Goal: Task Accomplishment & Management: Manage account settings

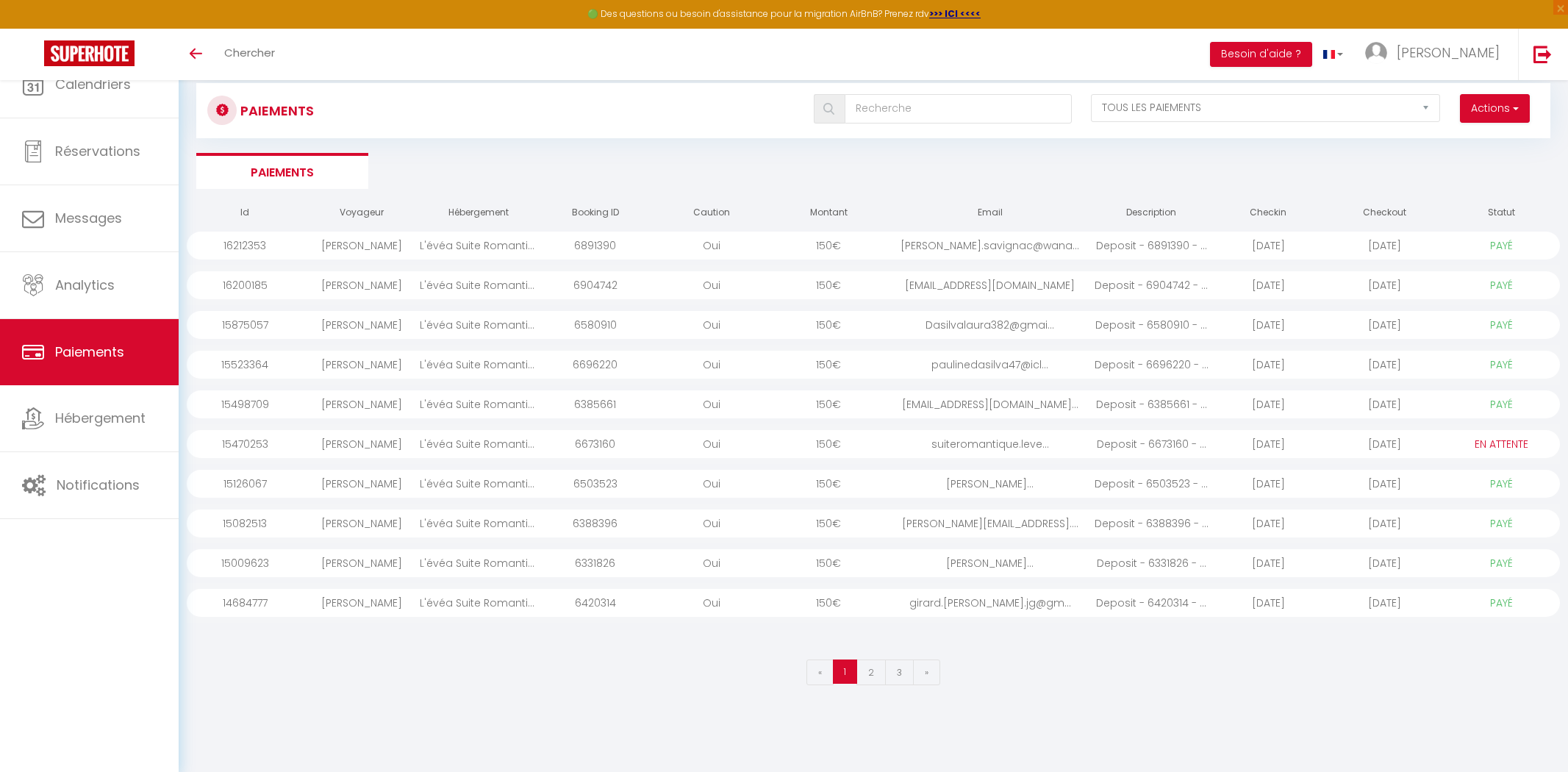
select select "2"
select select "0"
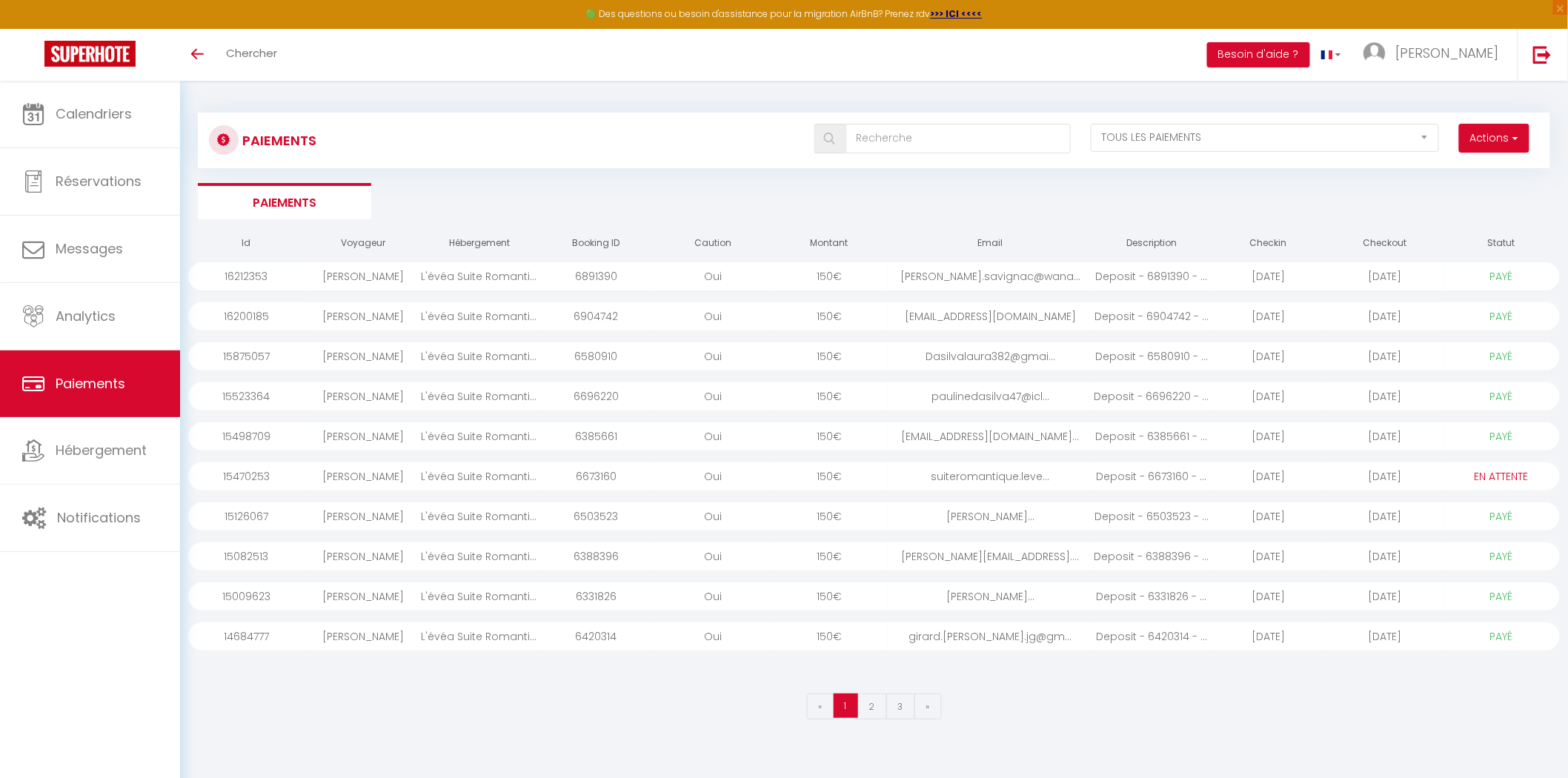
click at [1333, 355] on div "[DATE]" at bounding box center [1384, 356] width 116 height 28
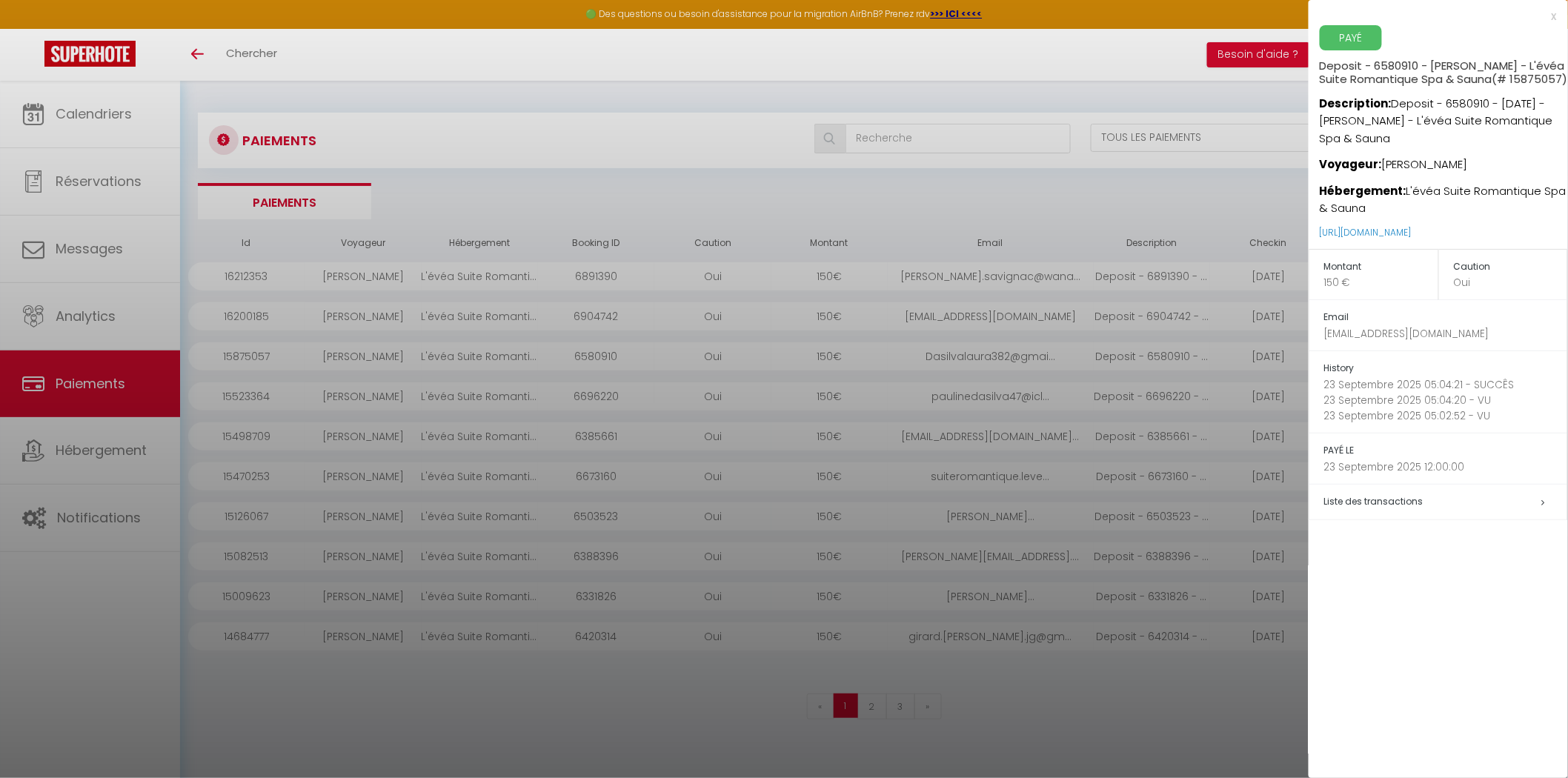
click at [1477, 511] on h5 "Liste des transactions" at bounding box center [1446, 502] width 243 height 17
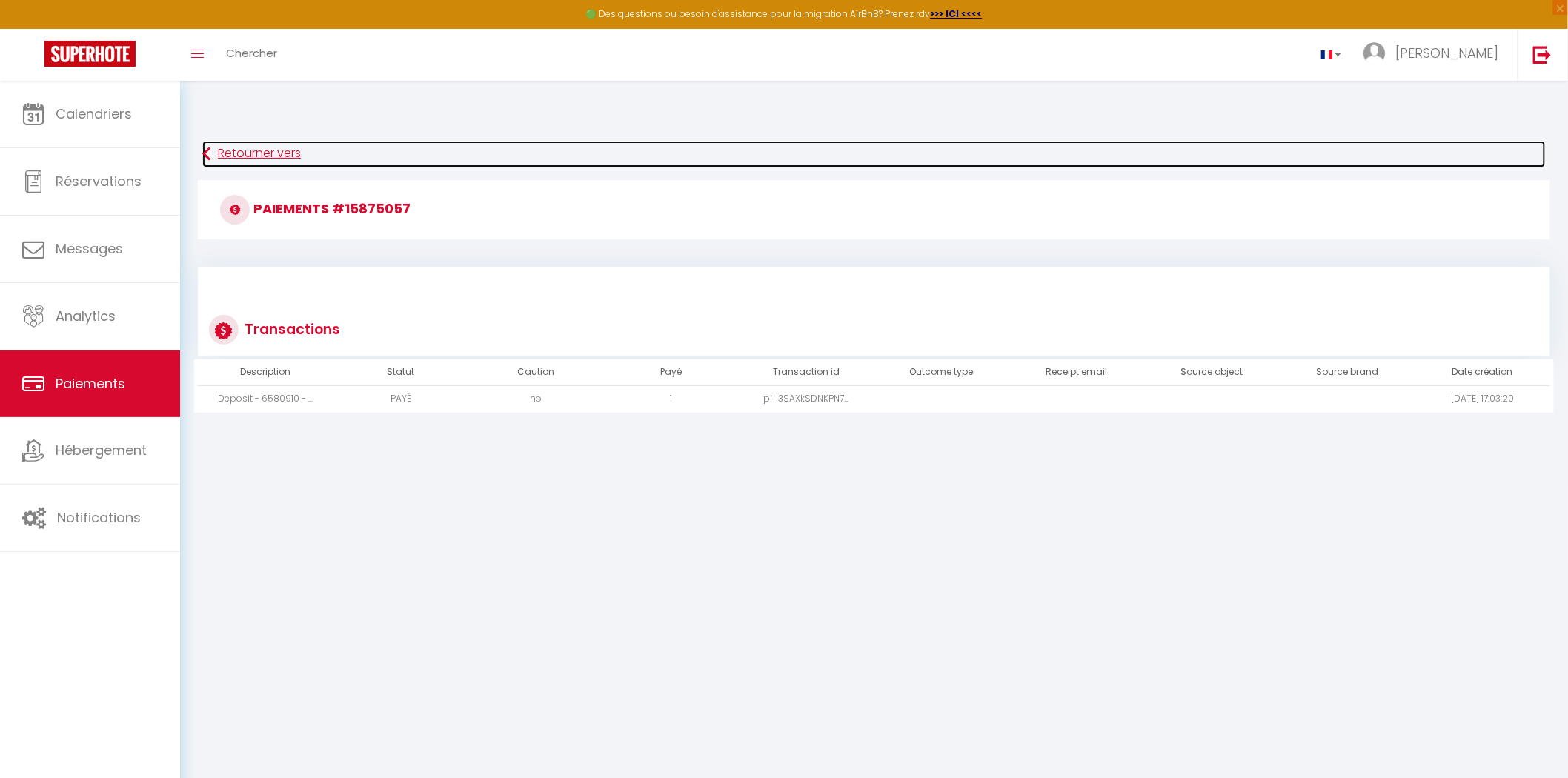
click at [228, 150] on link "Retourner vers" at bounding box center [873, 154] width 1343 height 27
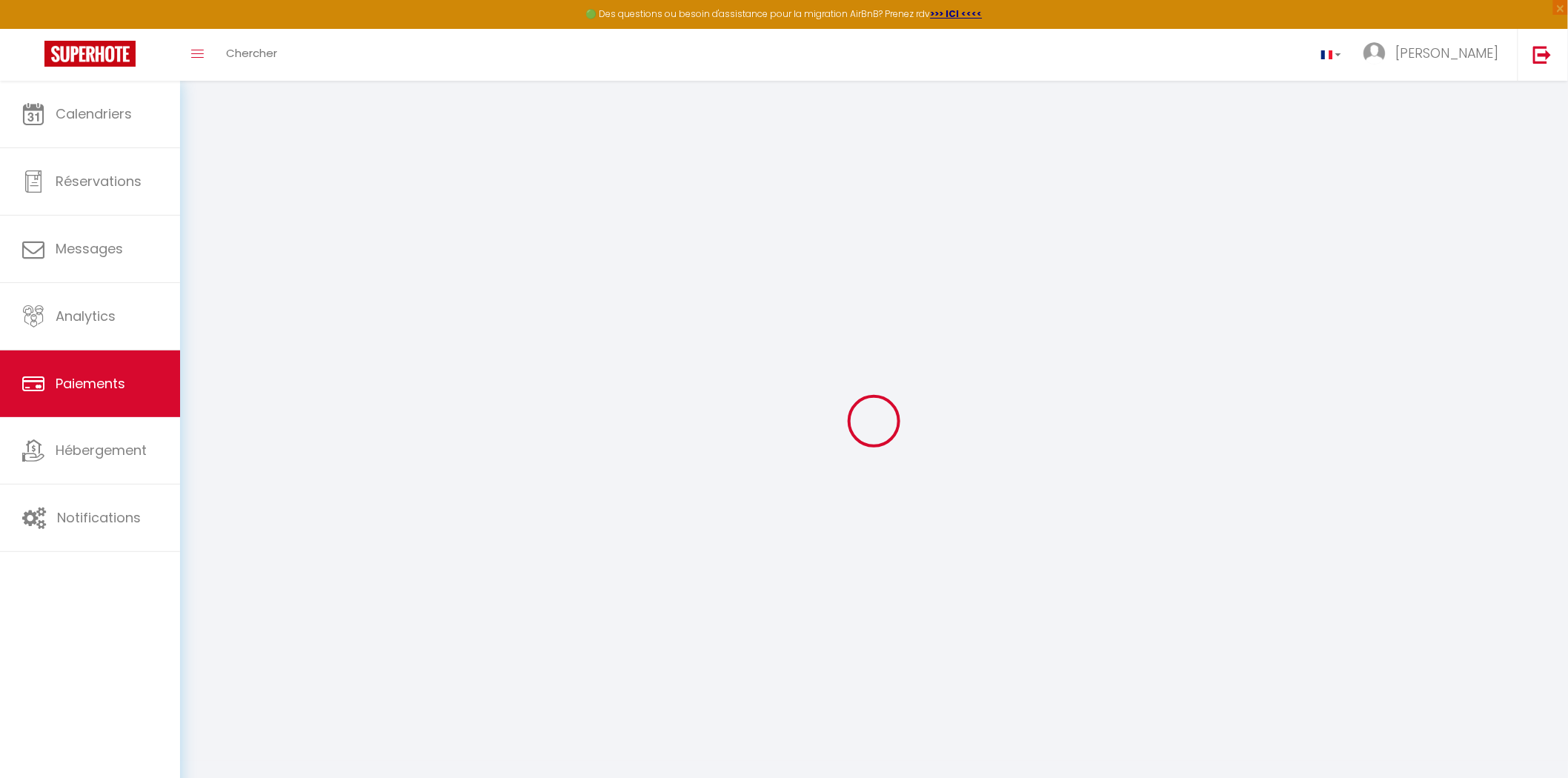
select select "2"
select select "0"
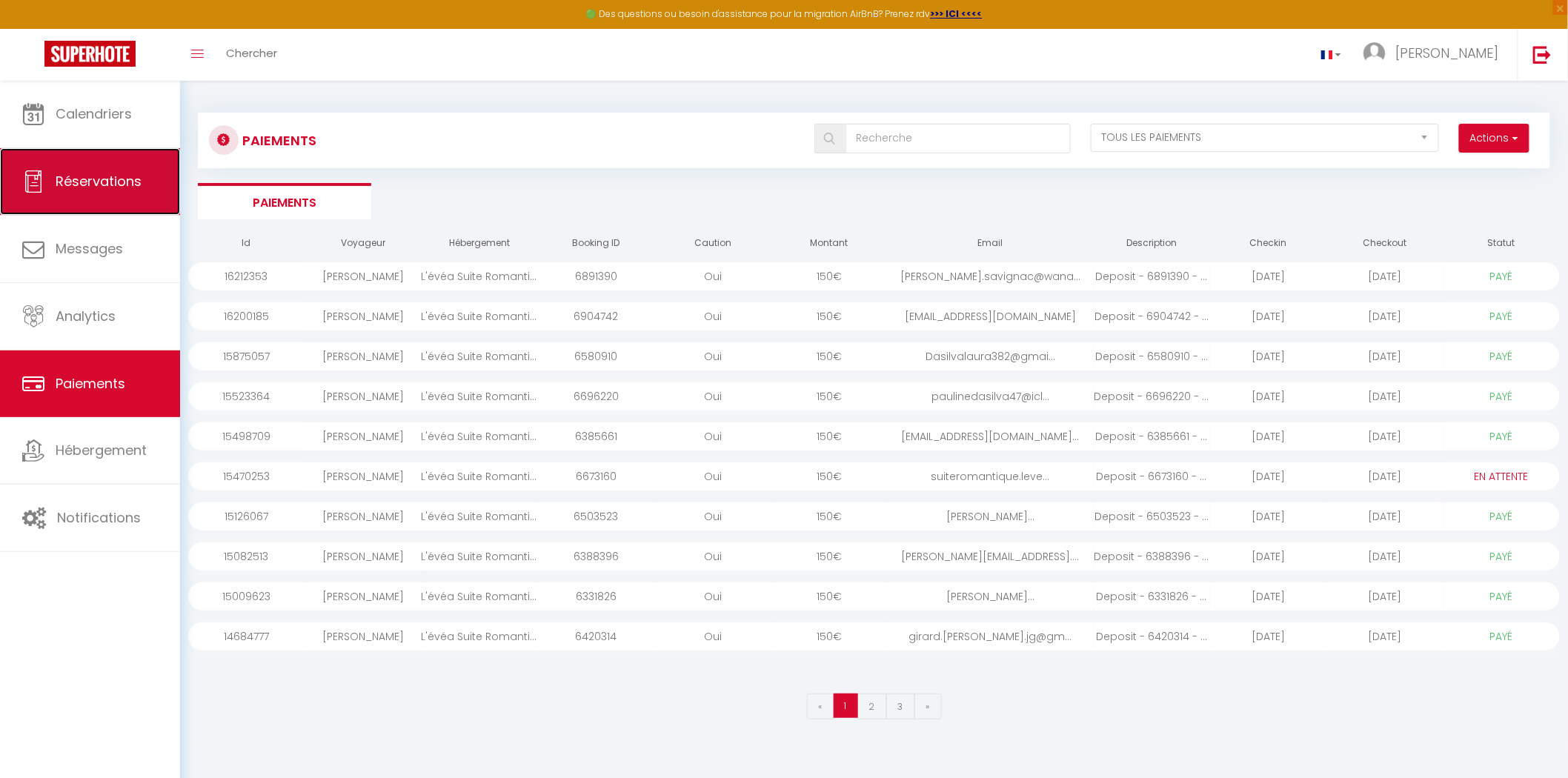
click at [121, 181] on span "Réservations" at bounding box center [98, 181] width 86 height 19
select select "not_cancelled"
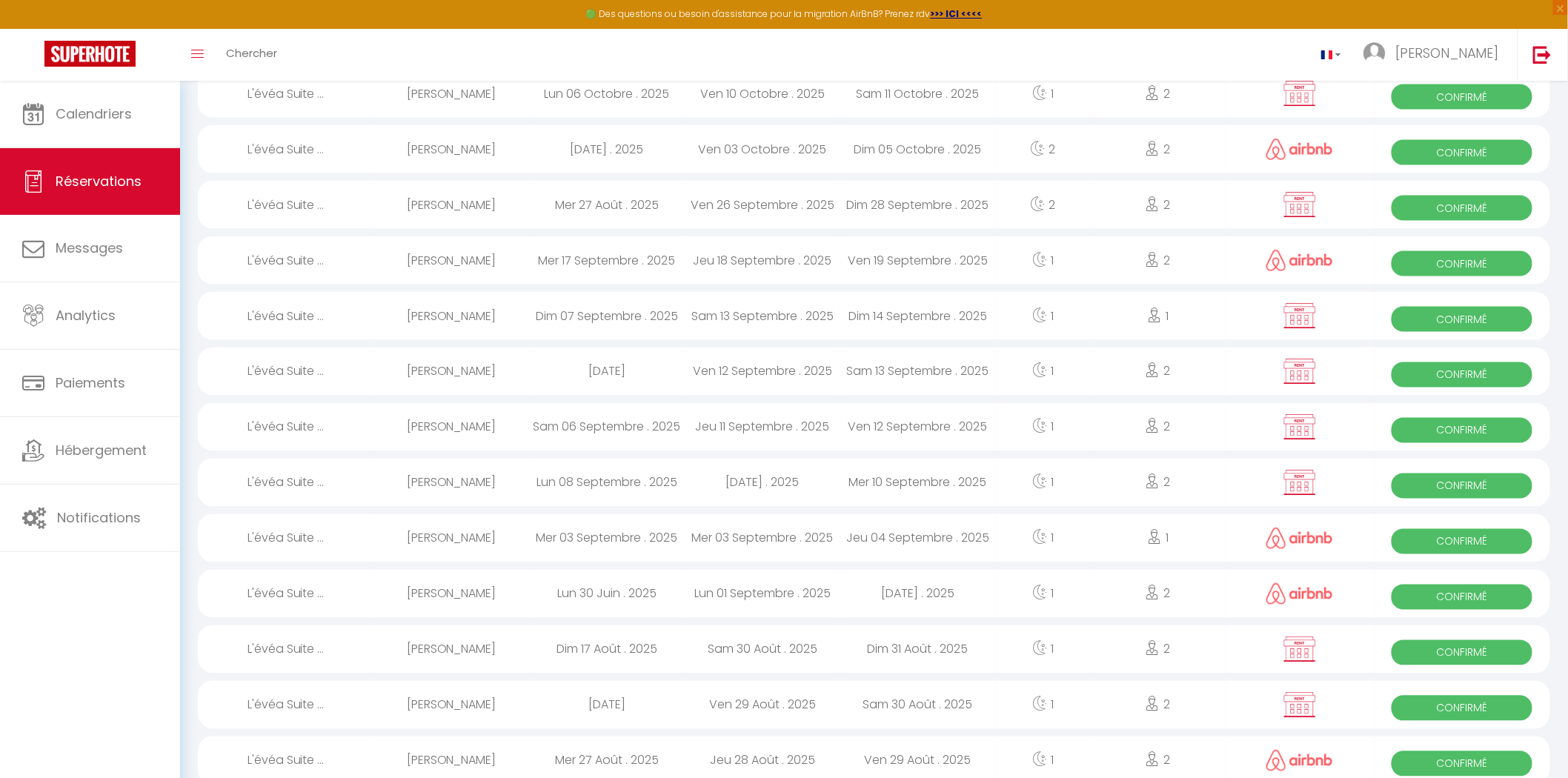
scroll to position [741, 0]
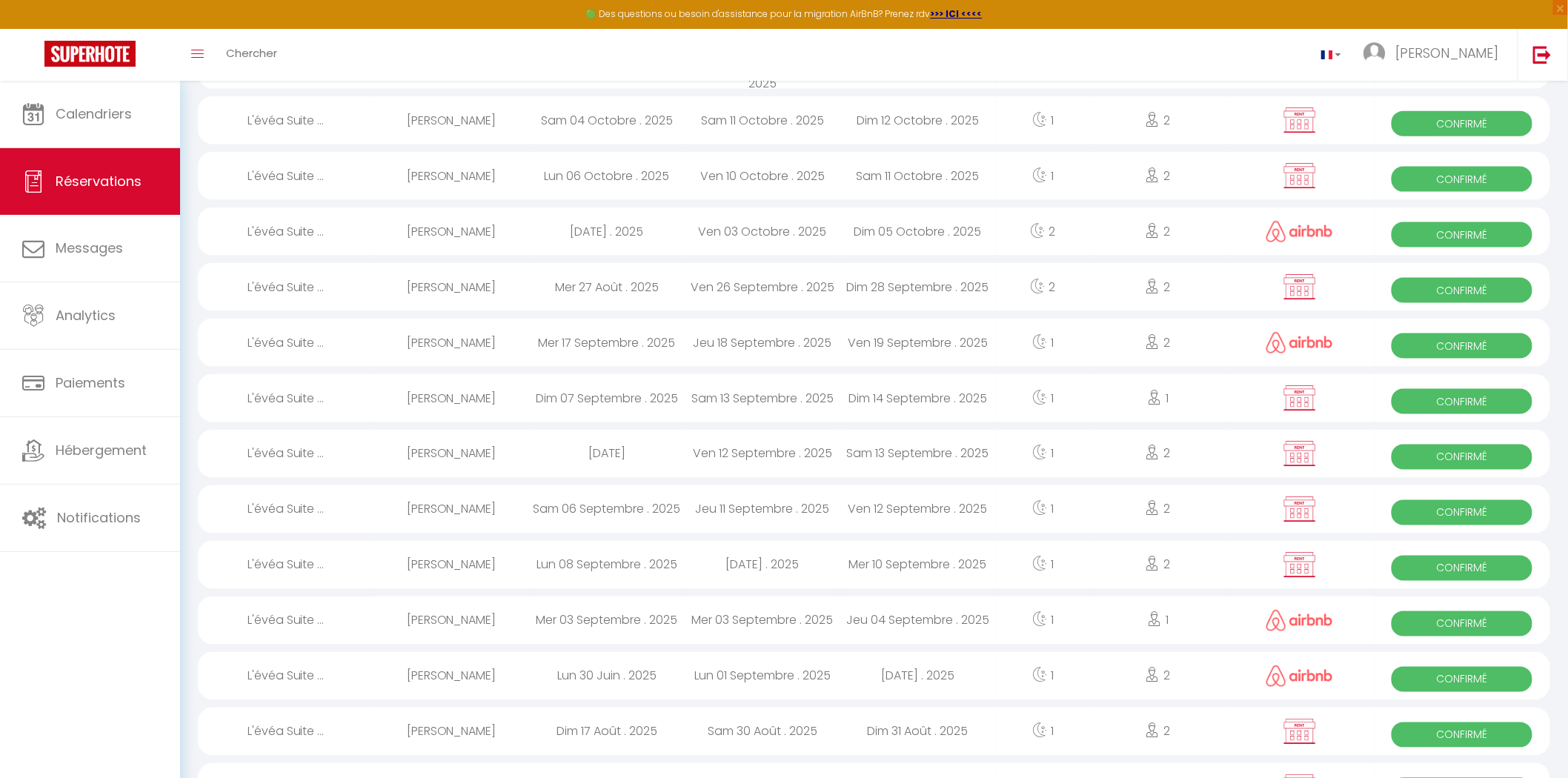
click at [489, 279] on div "[PERSON_NAME]" at bounding box center [451, 287] width 156 height 48
select select "OK"
select select "0"
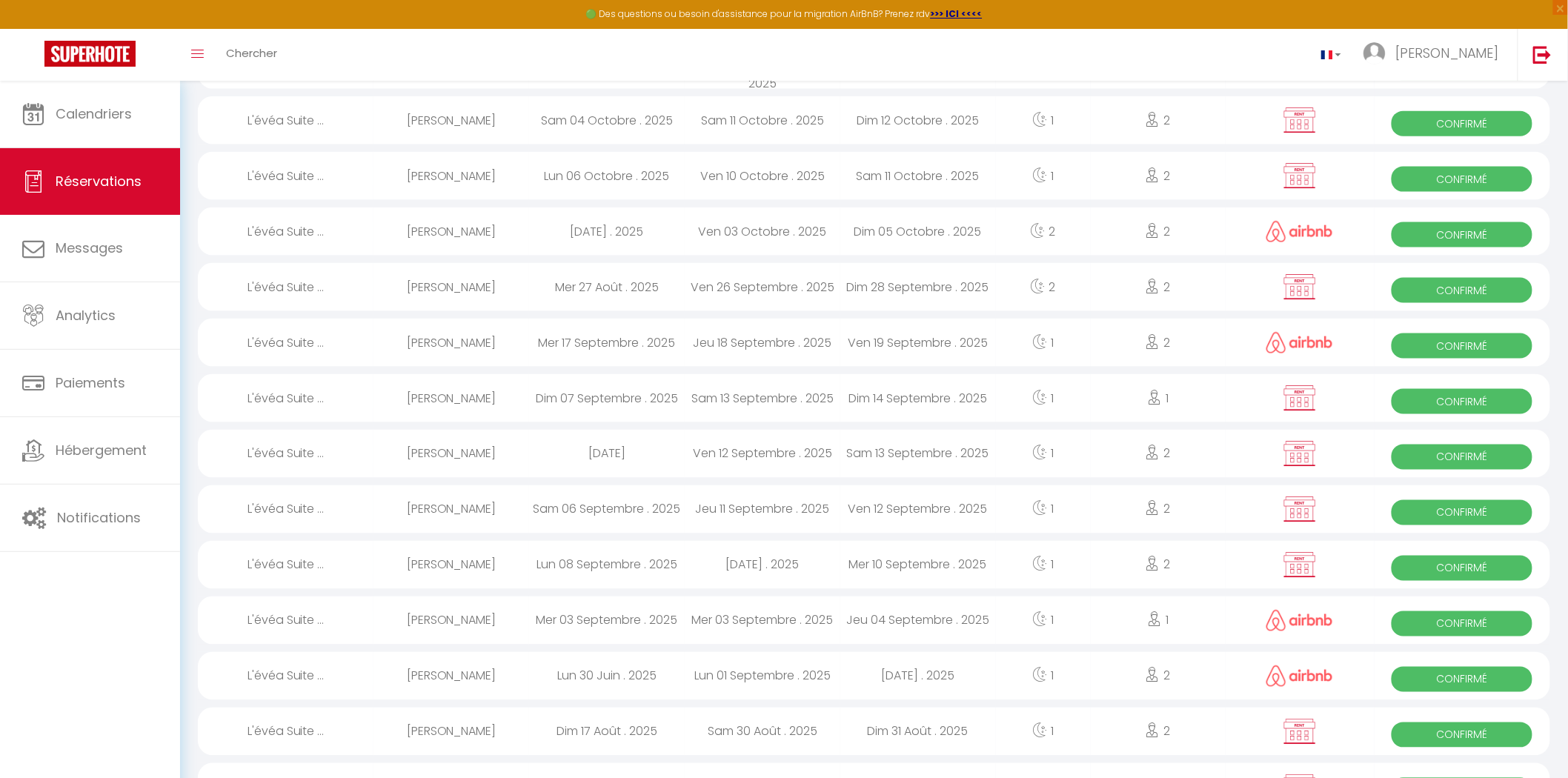
select select "1"
select select
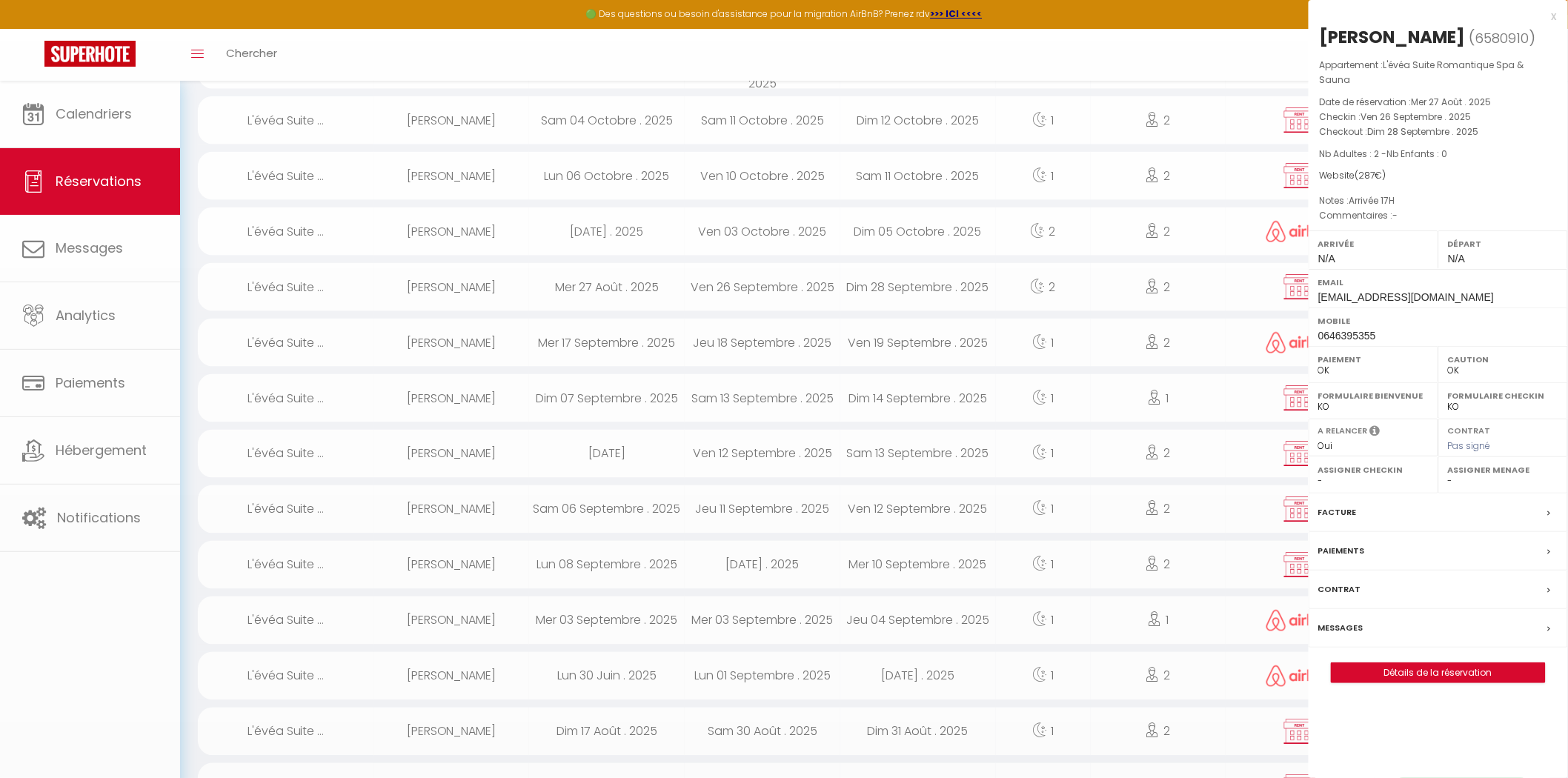
select select "24670"
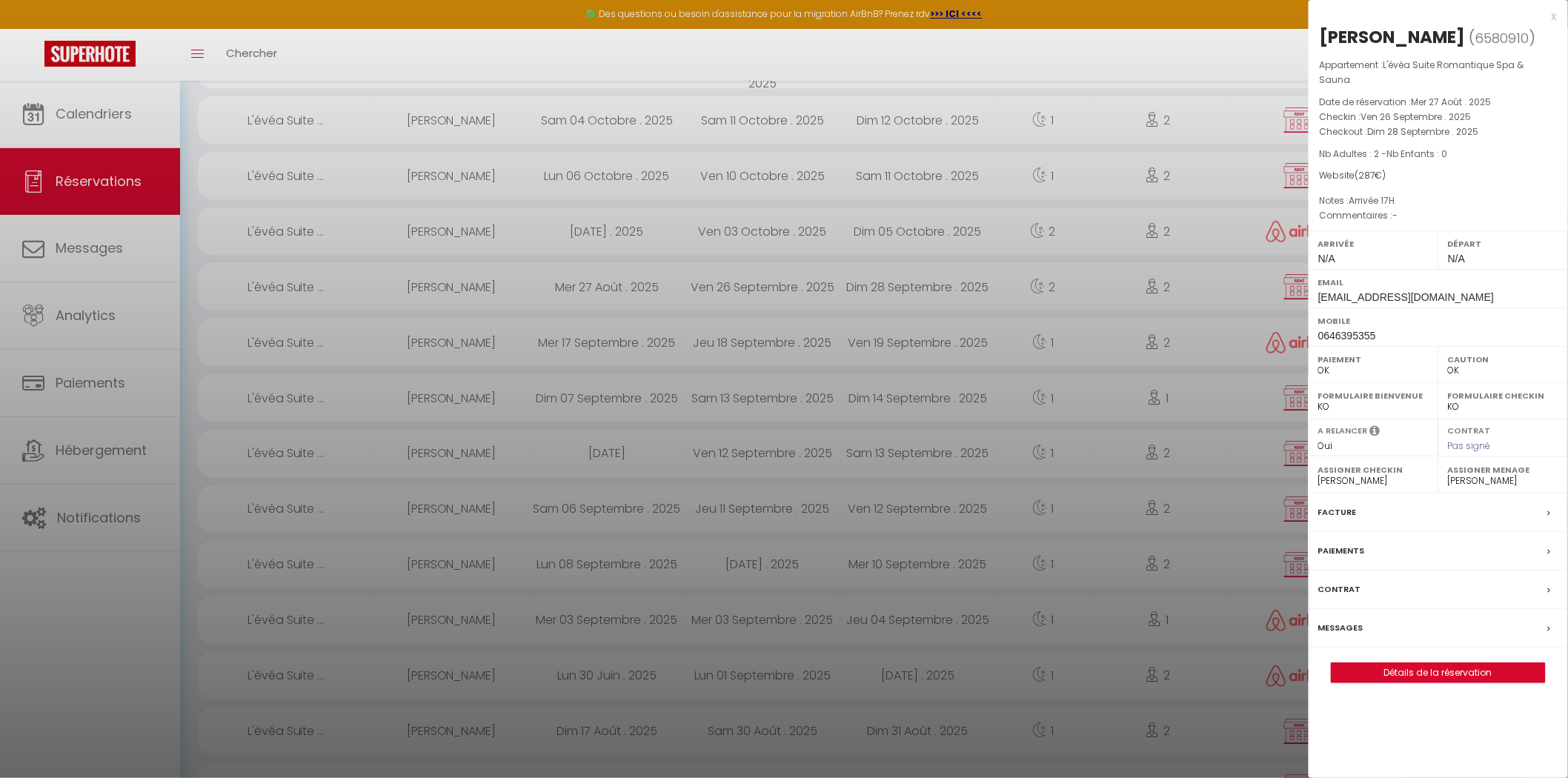
click at [1549, 547] on icon at bounding box center [1549, 551] width 3 height 9
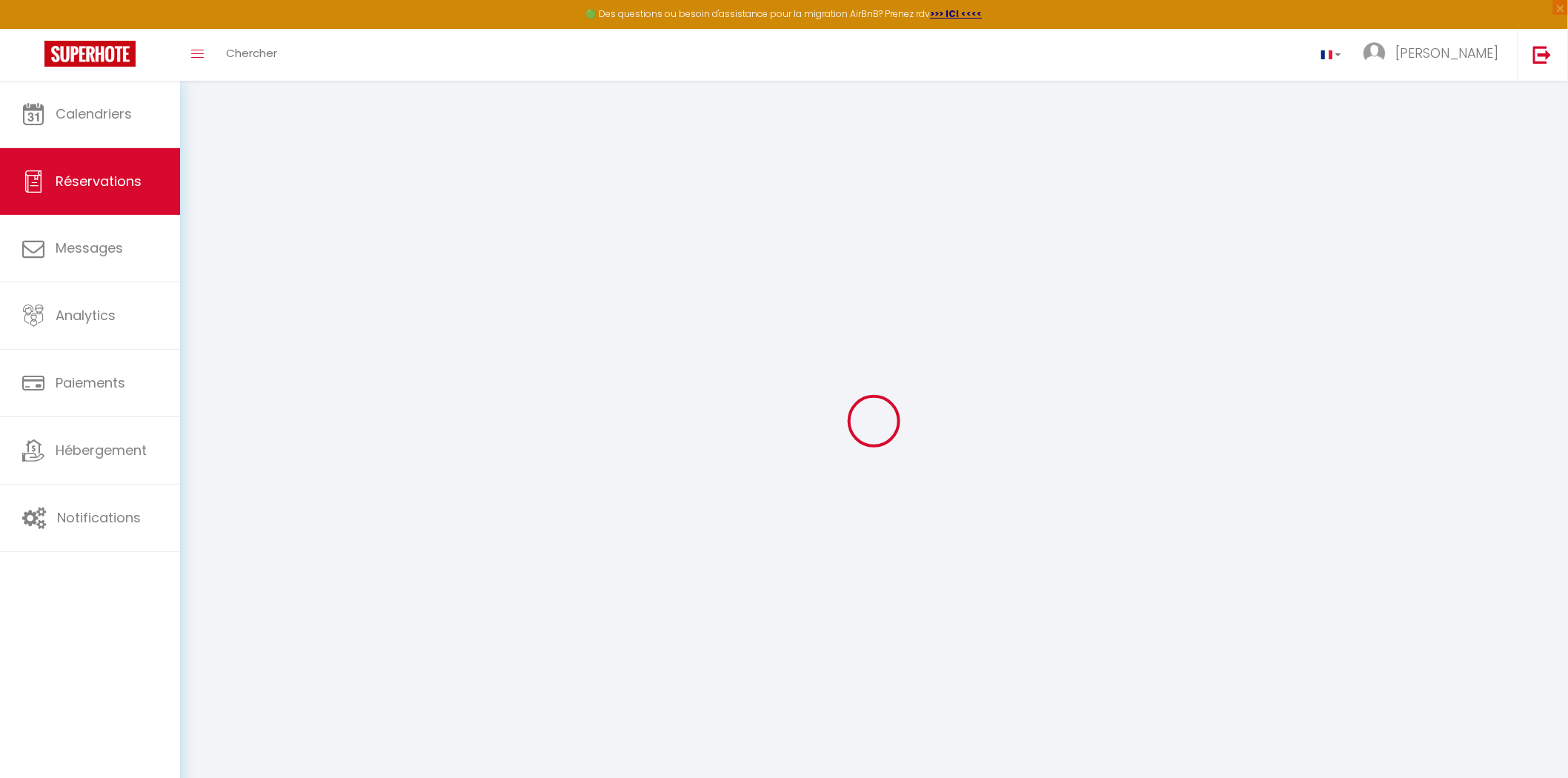
select select
checkbox input "false"
select index
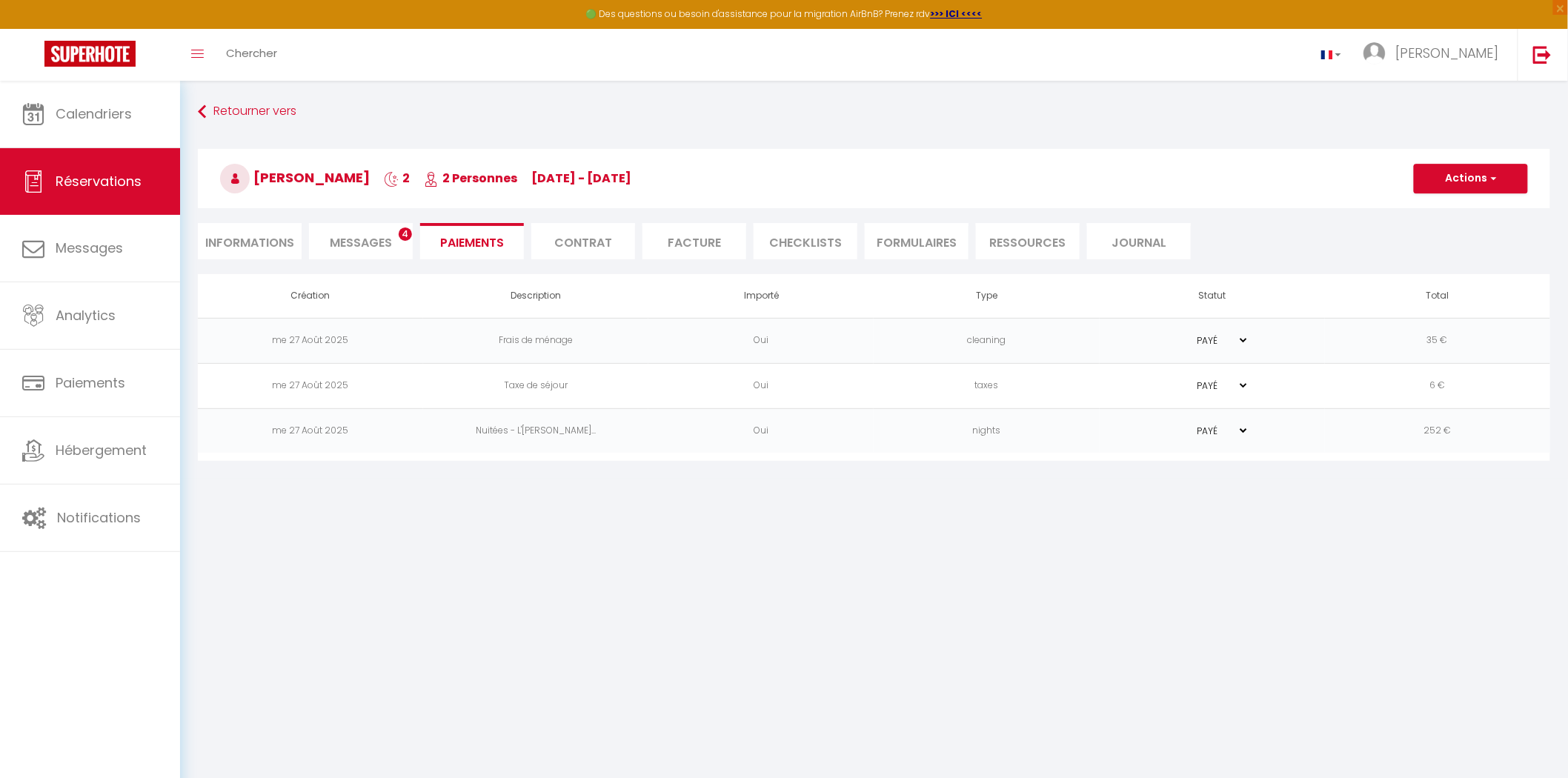
click at [988, 616] on body "🟢 Des questions ou besoin d'assistance pour la migration AirBnB? Prenez rdv >>>…" at bounding box center [784, 470] width 1568 height 778
click at [284, 245] on li "Informations" at bounding box center [250, 241] width 104 height 37
select select
select index
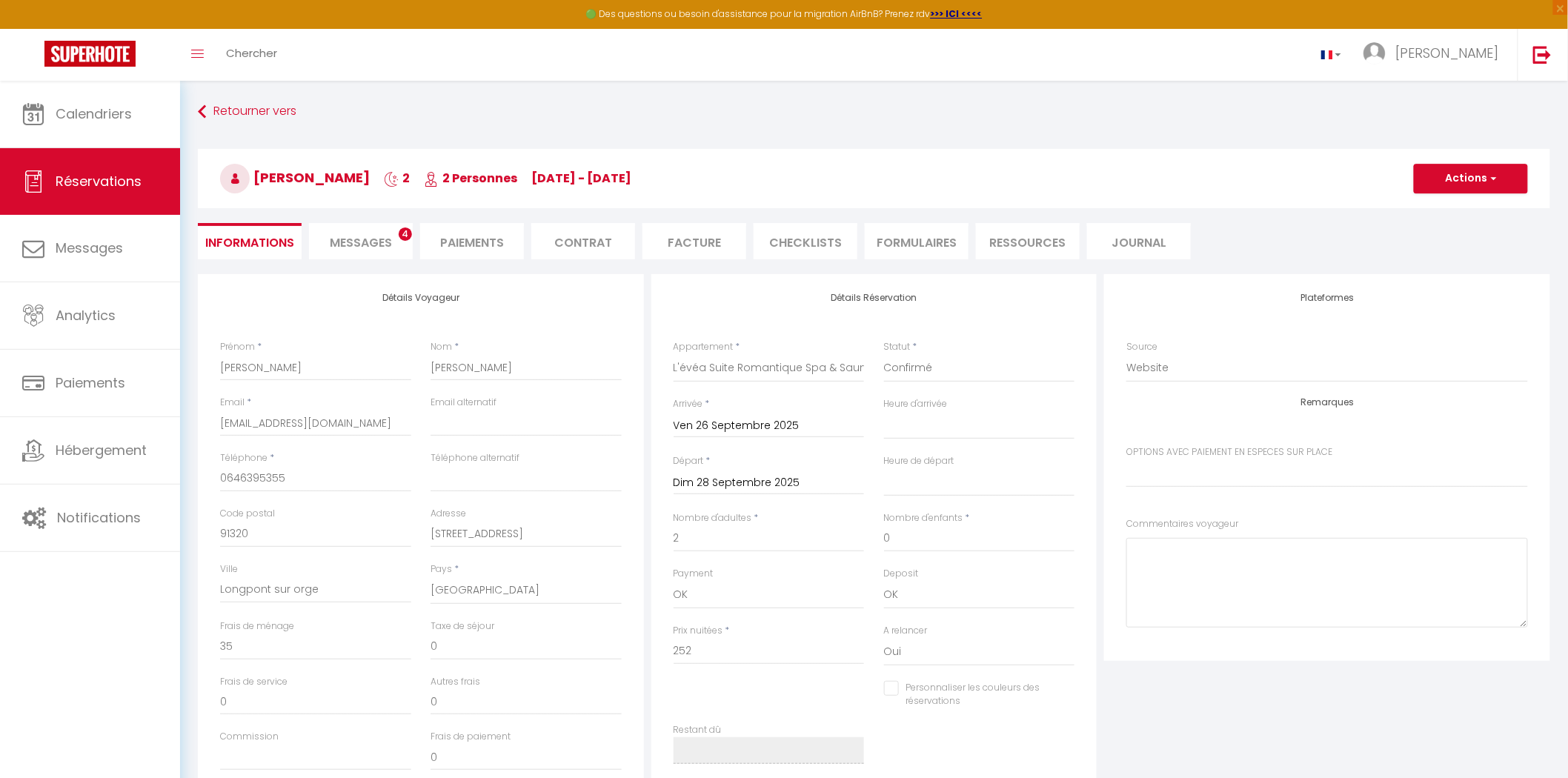
click at [372, 239] on span "Messages" at bounding box center [361, 242] width 62 height 17
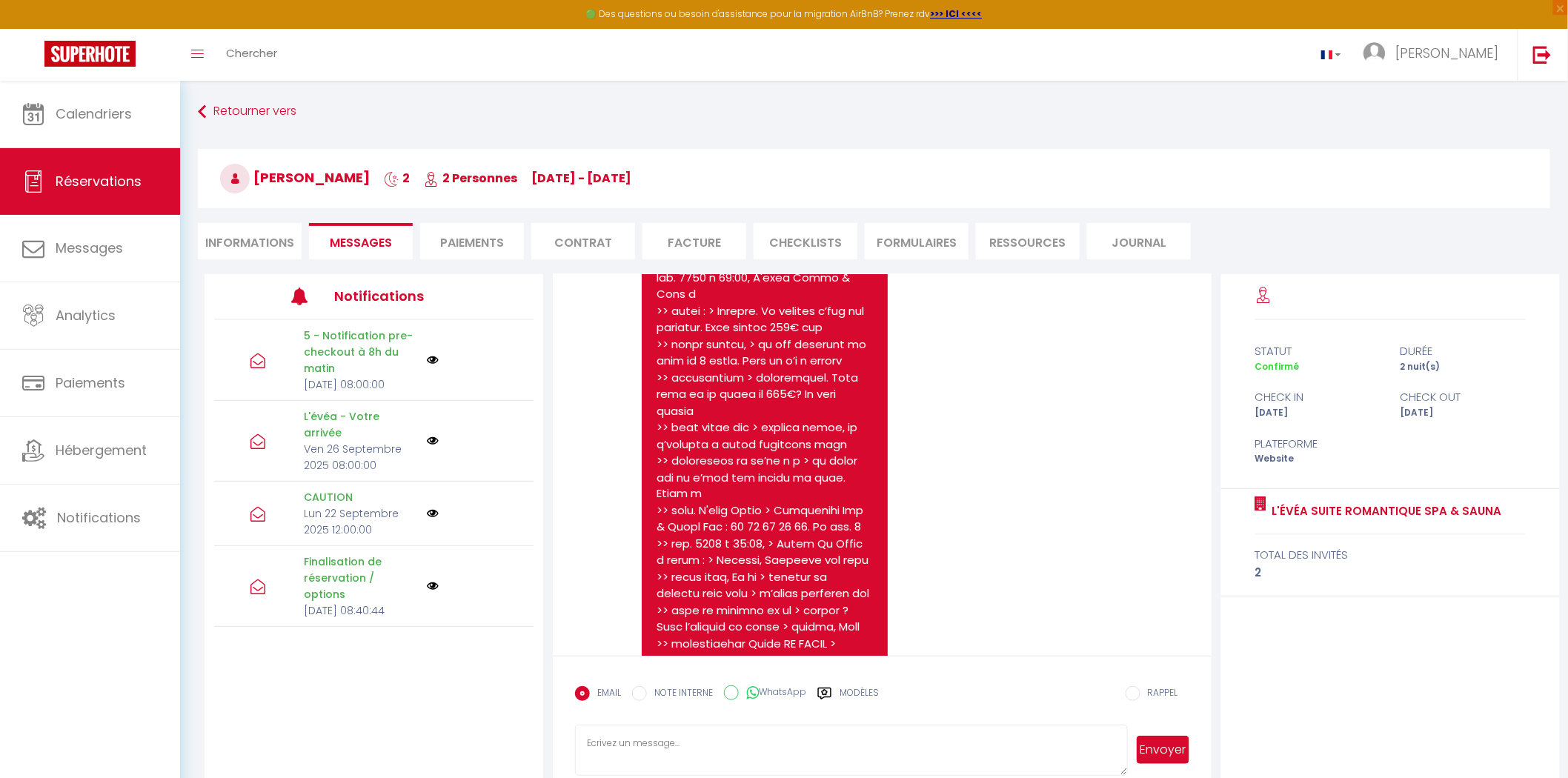
scroll to position [17468, 0]
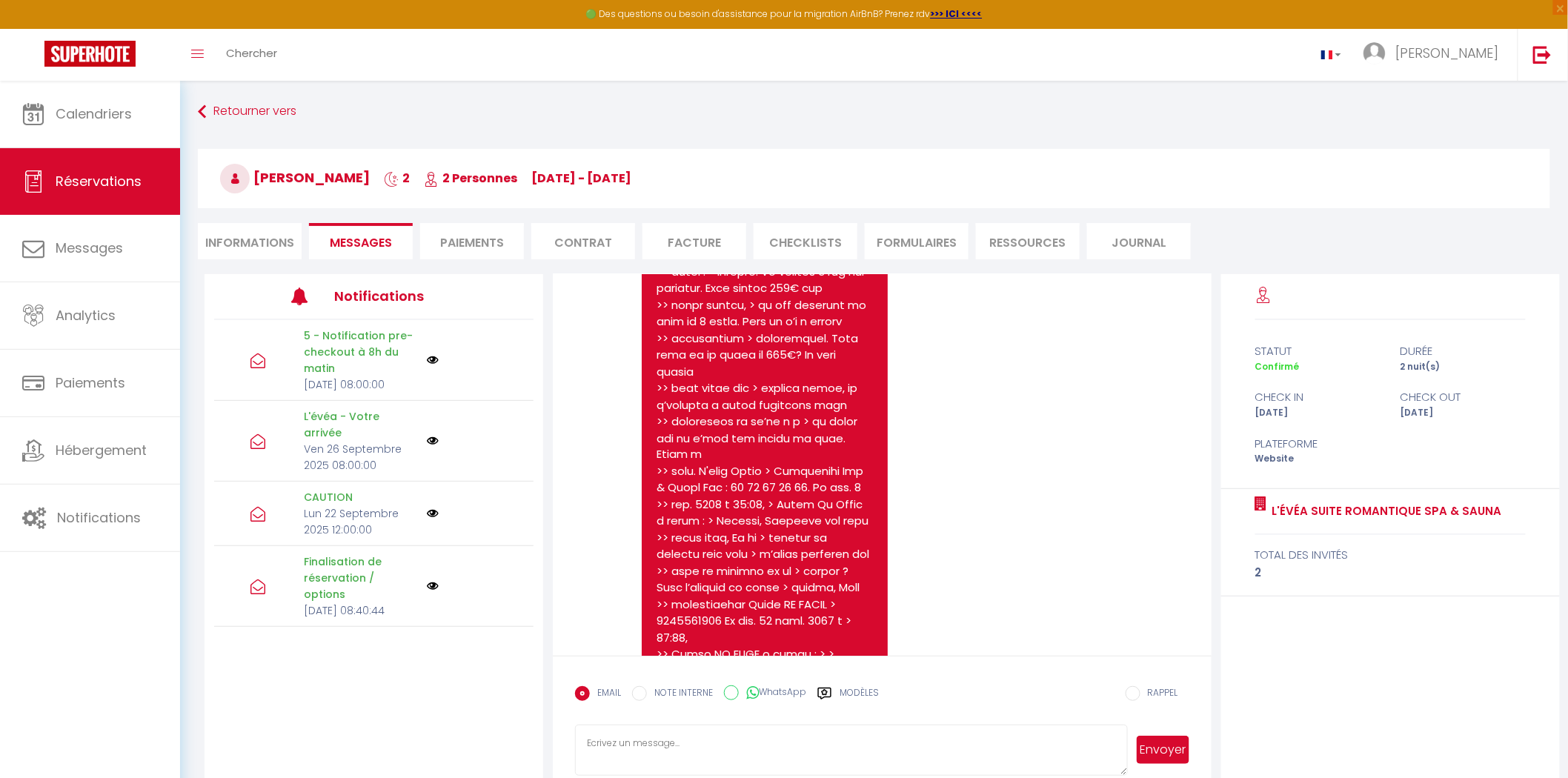
click at [468, 239] on li "Paiements" at bounding box center [472, 241] width 104 height 37
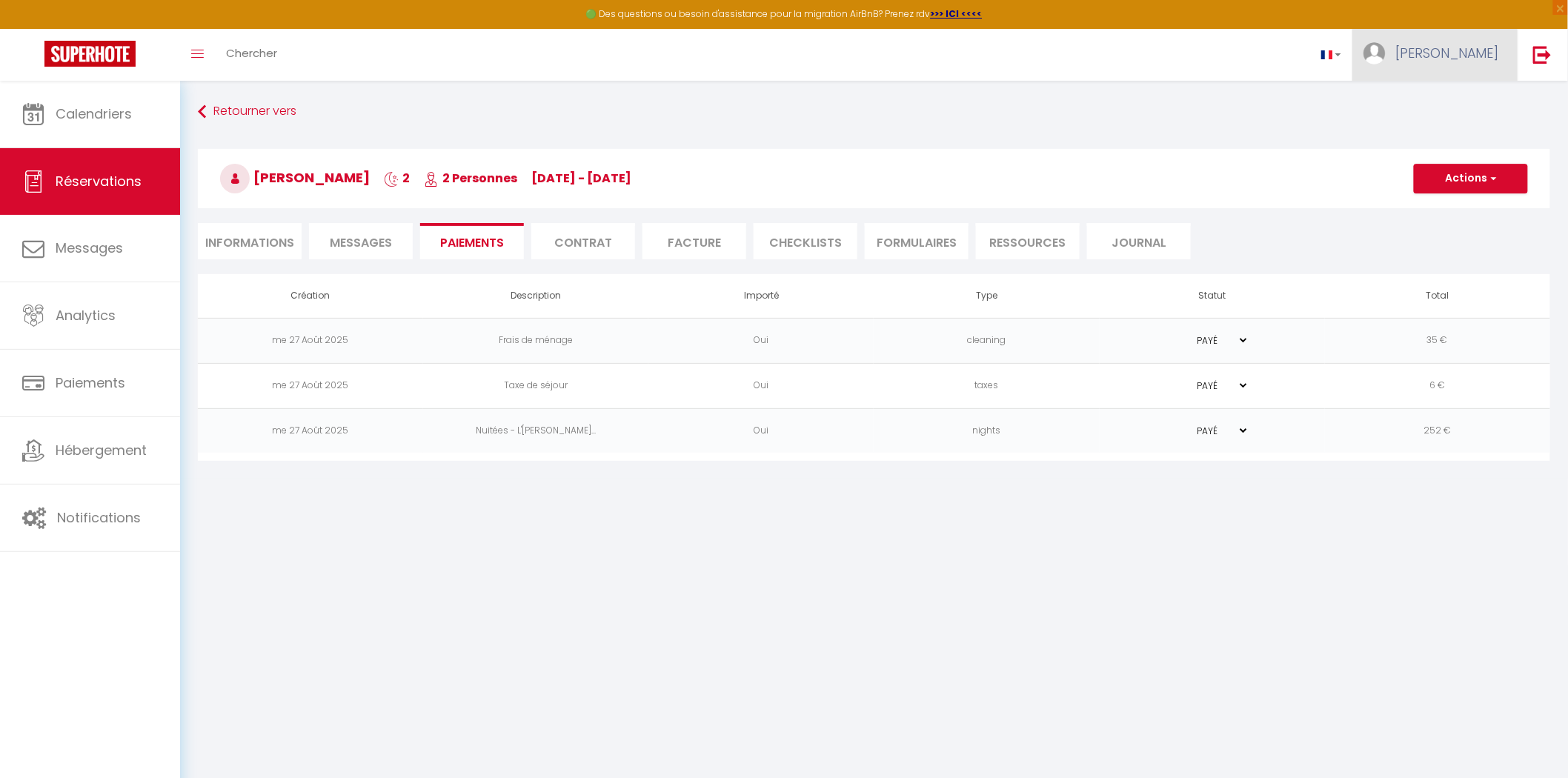
click at [1483, 44] on span "[PERSON_NAME]" at bounding box center [1446, 53] width 104 height 19
click at [1535, 52] on img at bounding box center [1542, 55] width 19 height 19
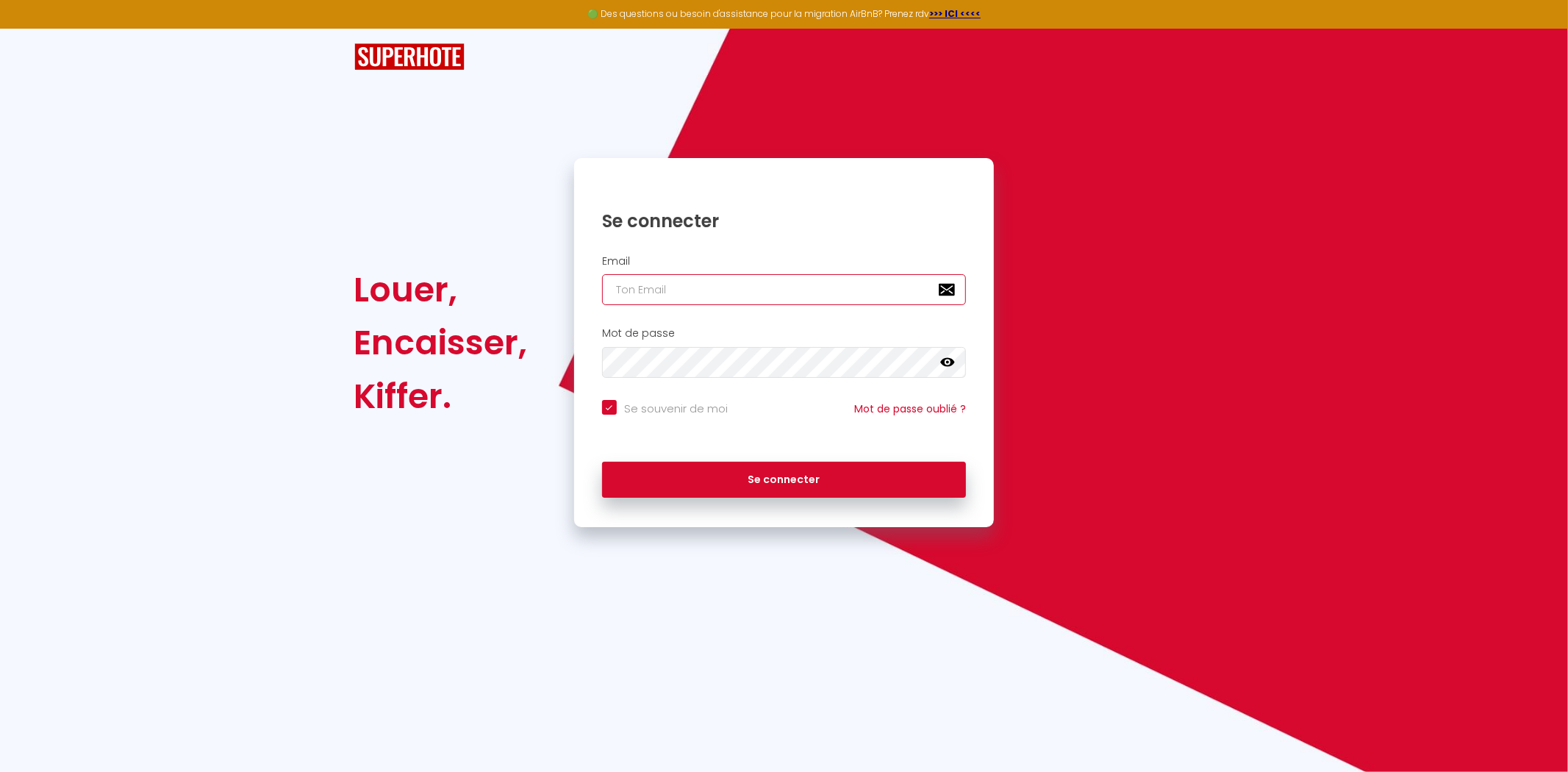
type input "[PERSON_NAME][EMAIL_ADDRESS][DOMAIN_NAME]"
checkbox input "true"
click at [779, 281] on input "[PERSON_NAME][EMAIL_ADDRESS][DOMAIN_NAME]" at bounding box center [784, 289] width 364 height 31
type input "[EMAIL_ADDRESS][DOMAIN_NAME]"
click at [943, 360] on icon at bounding box center [947, 362] width 15 height 9
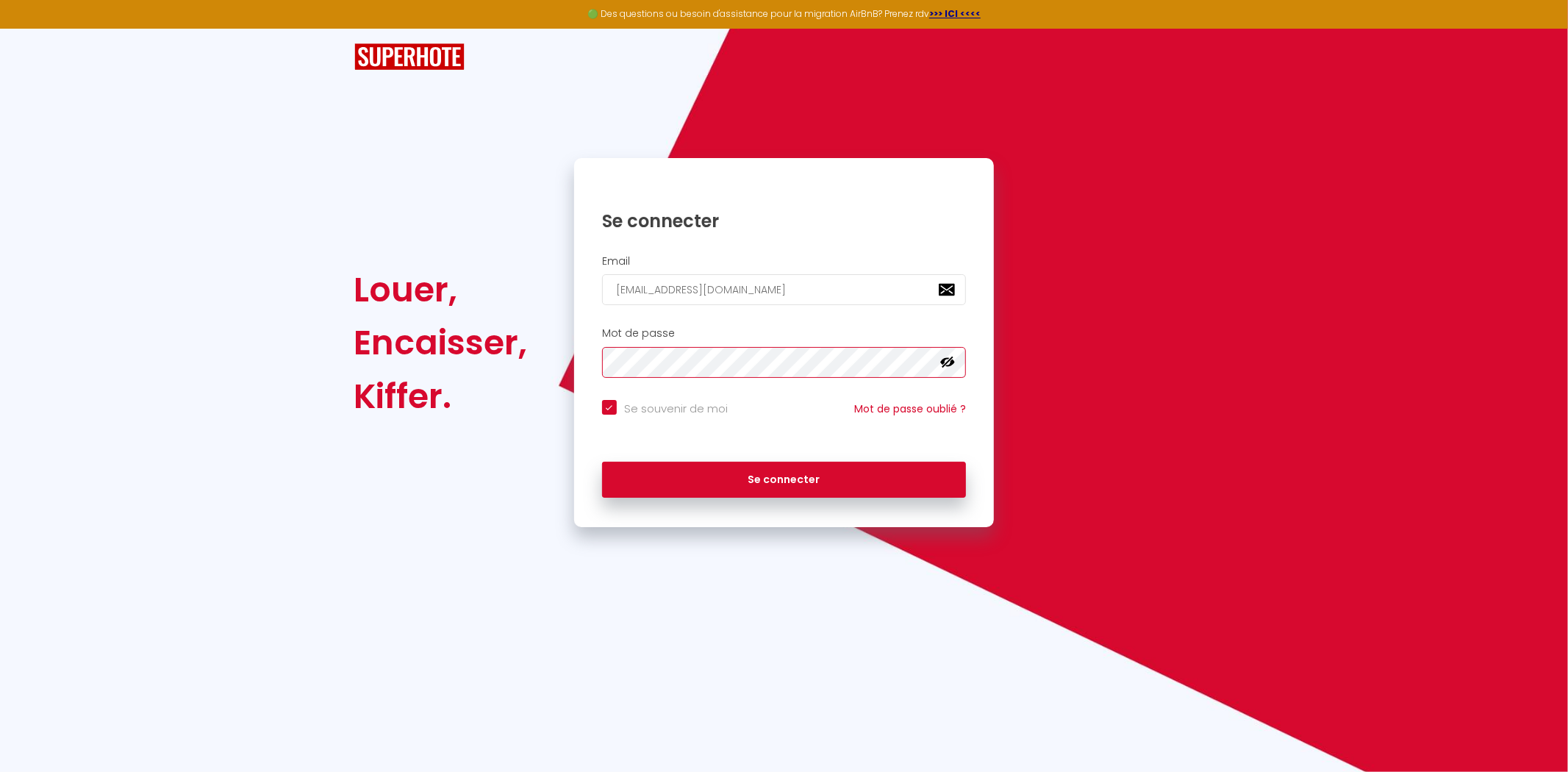
click at [602, 462] on button "Se connecter" at bounding box center [784, 480] width 364 height 37
checkbox input "true"
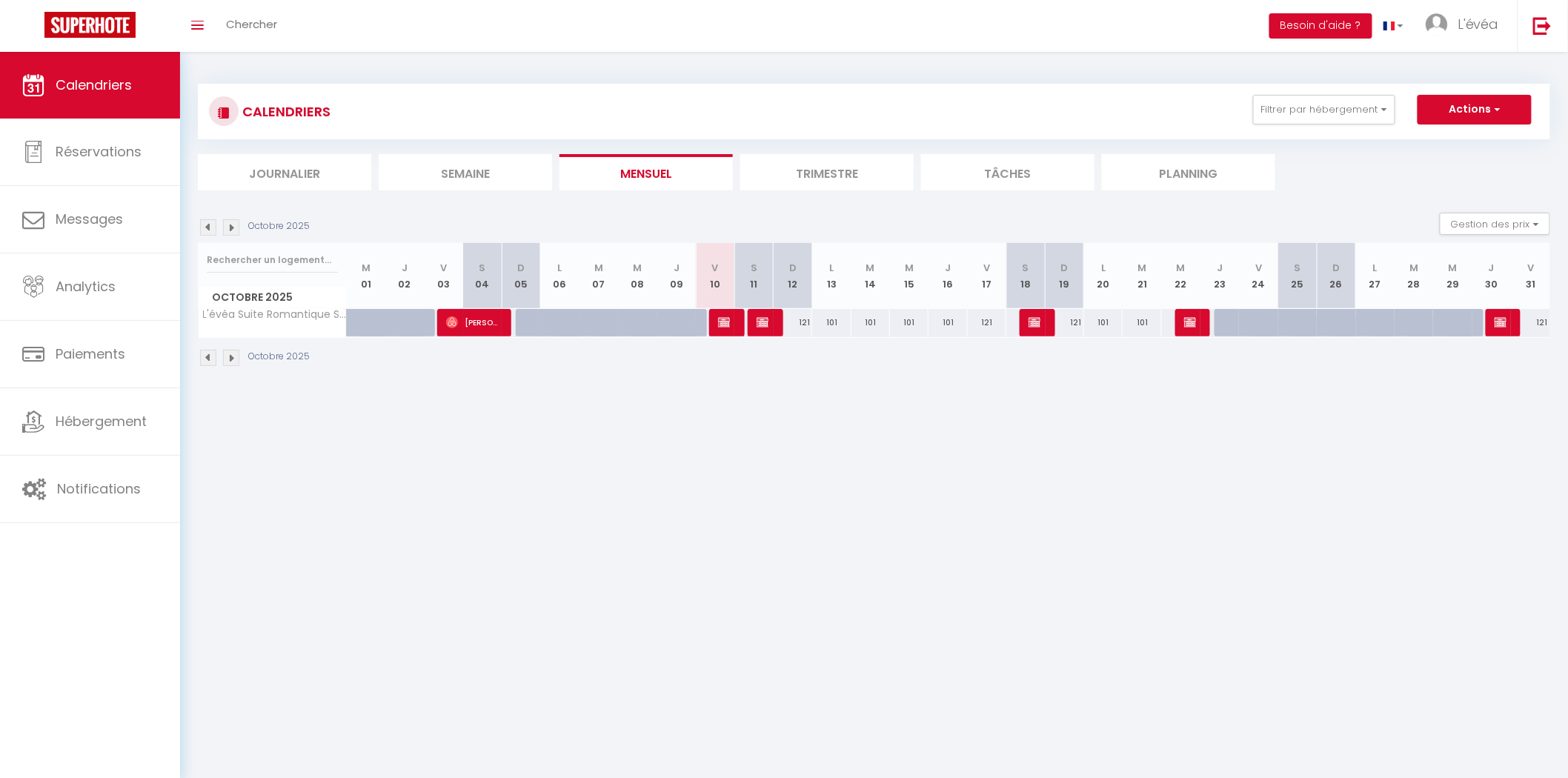
drag, startPoint x: 480, startPoint y: 461, endPoint x: 444, endPoint y: 454, distance: 36.7
click at [479, 461] on body "🟢 Des questions ou besoin d'assistance pour la migration AirBnB? Prenez rdv >>>…" at bounding box center [784, 441] width 1568 height 778
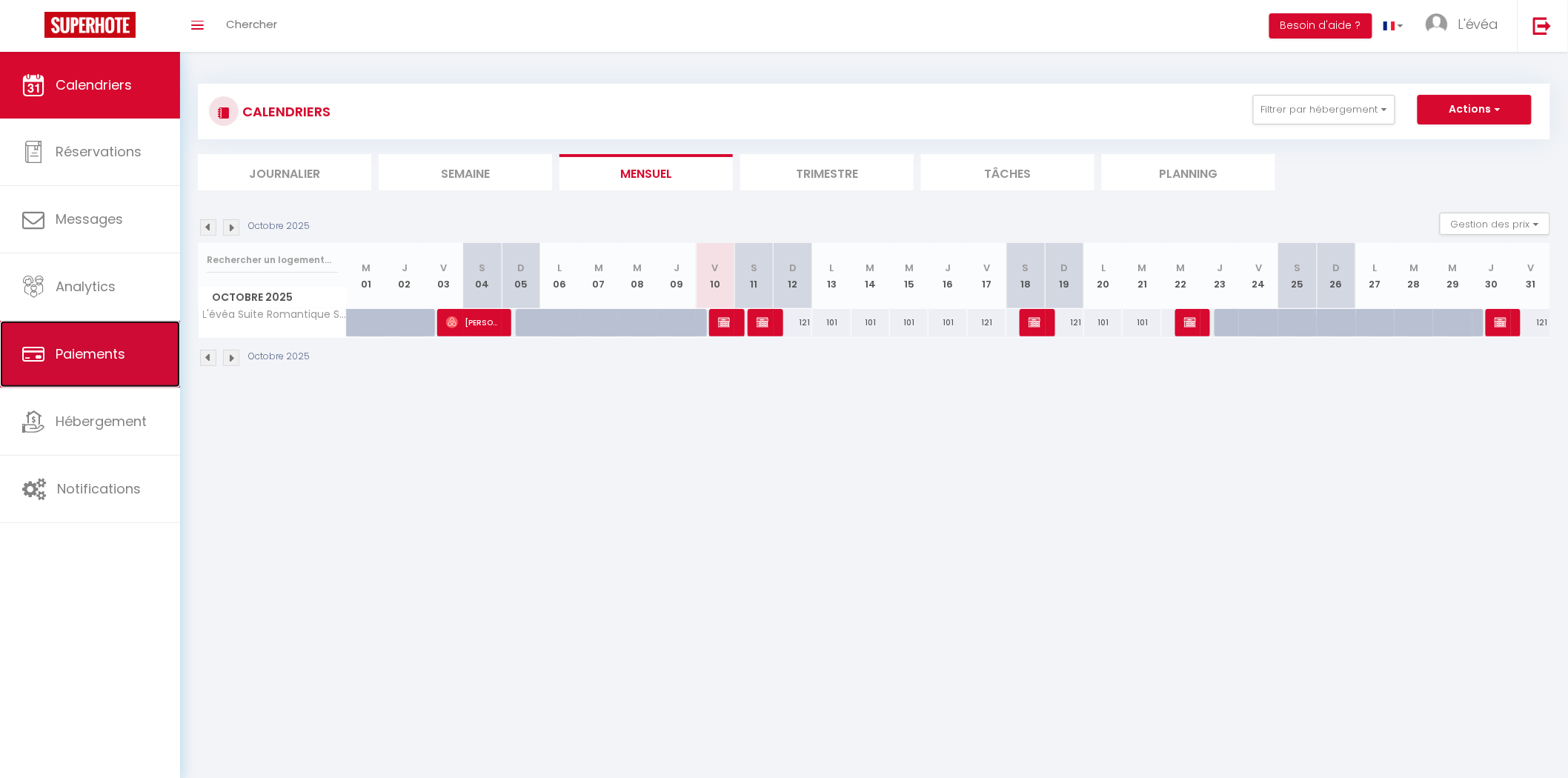
click at [87, 363] on span "Paiements" at bounding box center [90, 354] width 69 height 19
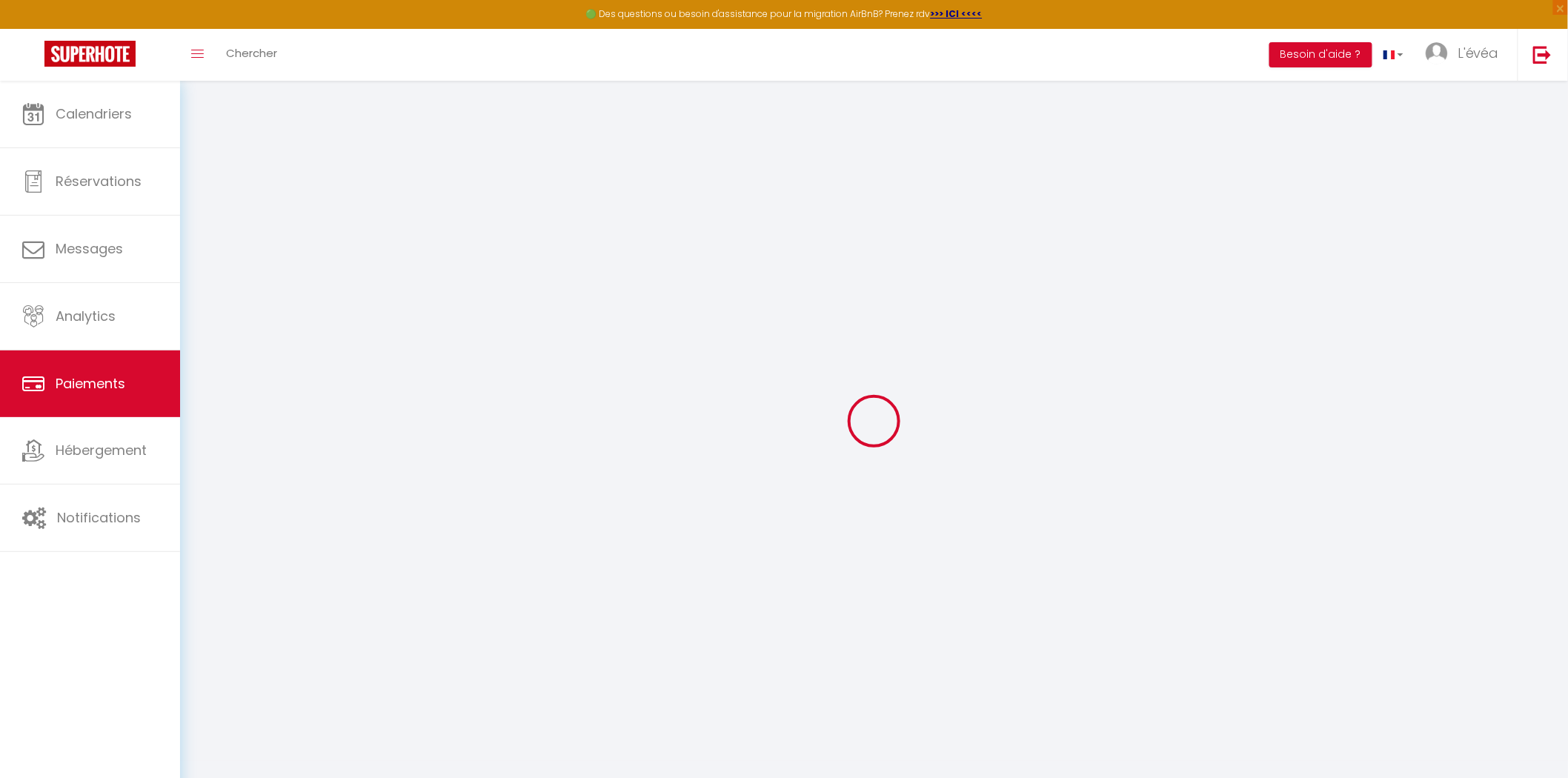
select select "2"
select select "0"
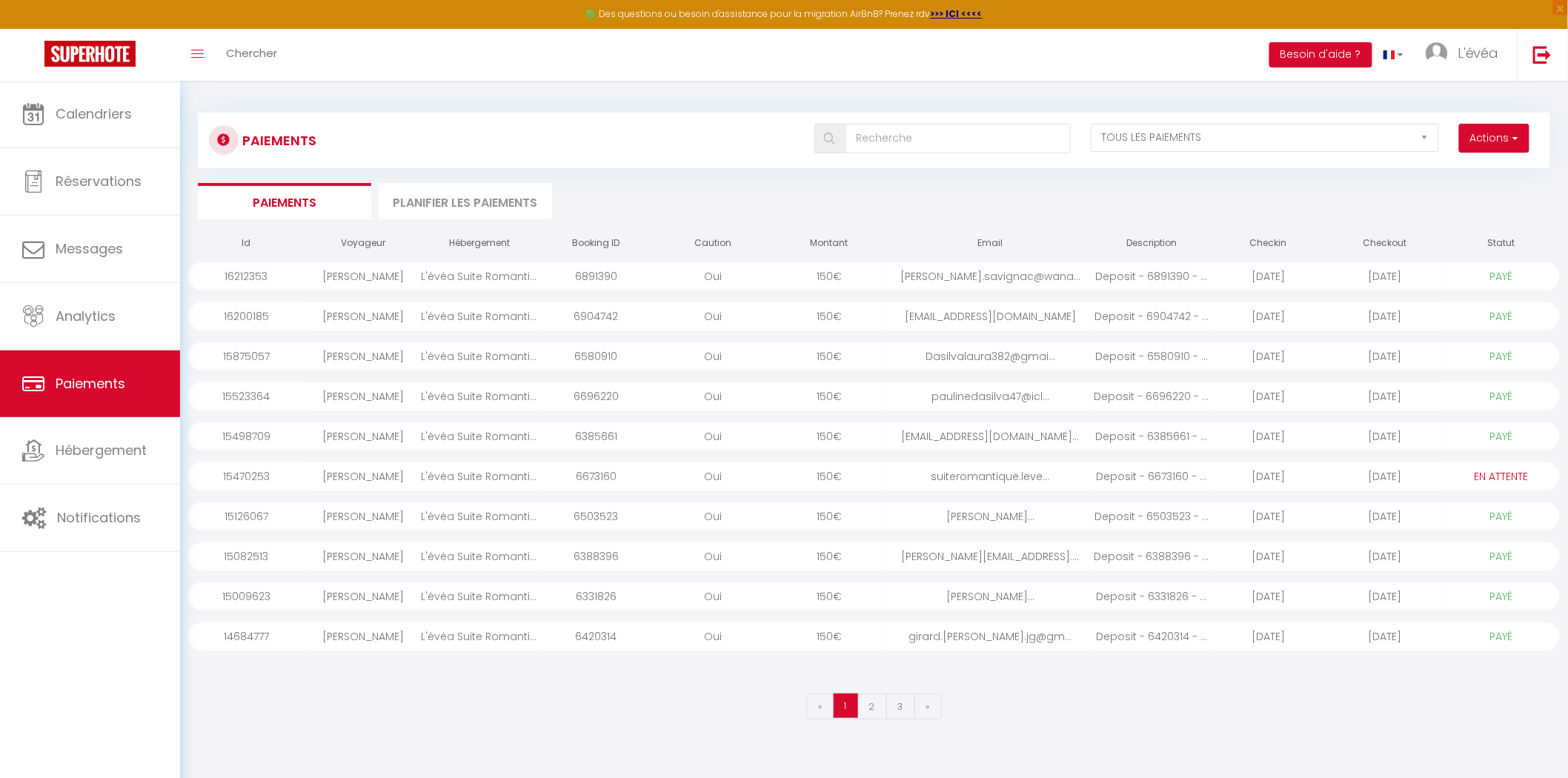
click at [451, 350] on div "L'évéa Suite Romantique Spa & Sauna" at bounding box center [480, 356] width 116 height 28
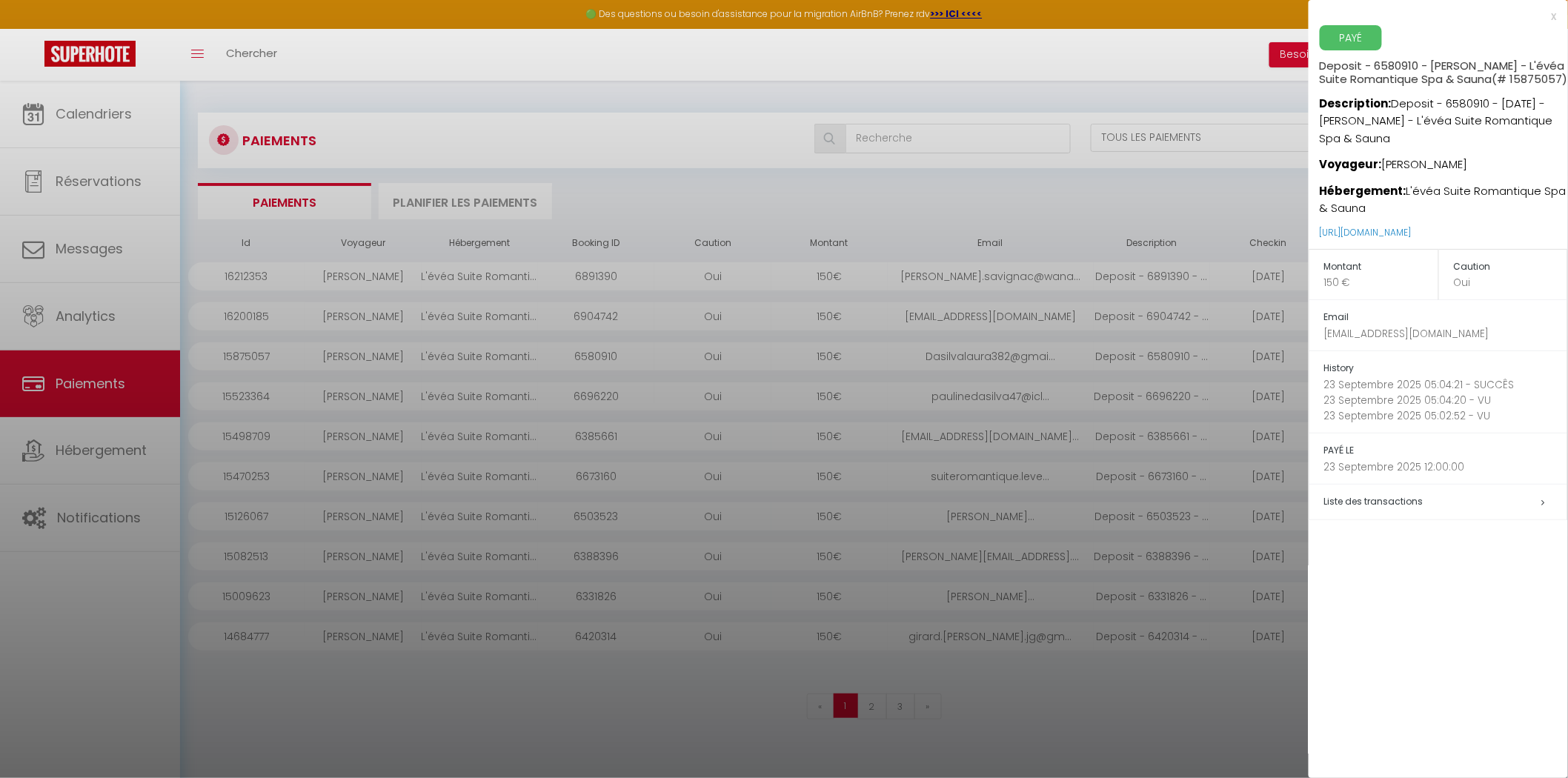
click at [1435, 511] on h5 "Liste des transactions" at bounding box center [1446, 502] width 243 height 17
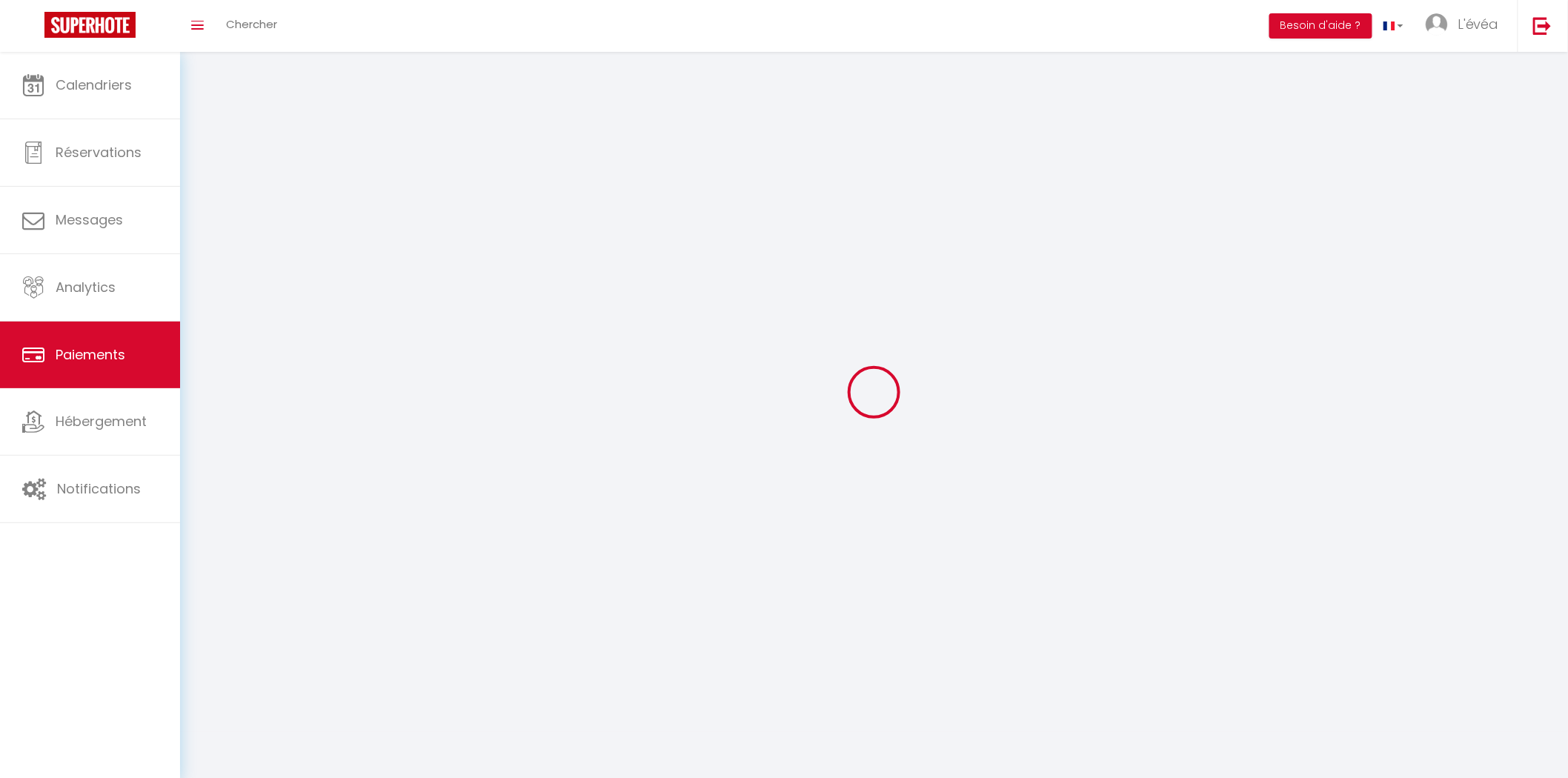
select select "2"
select select "0"
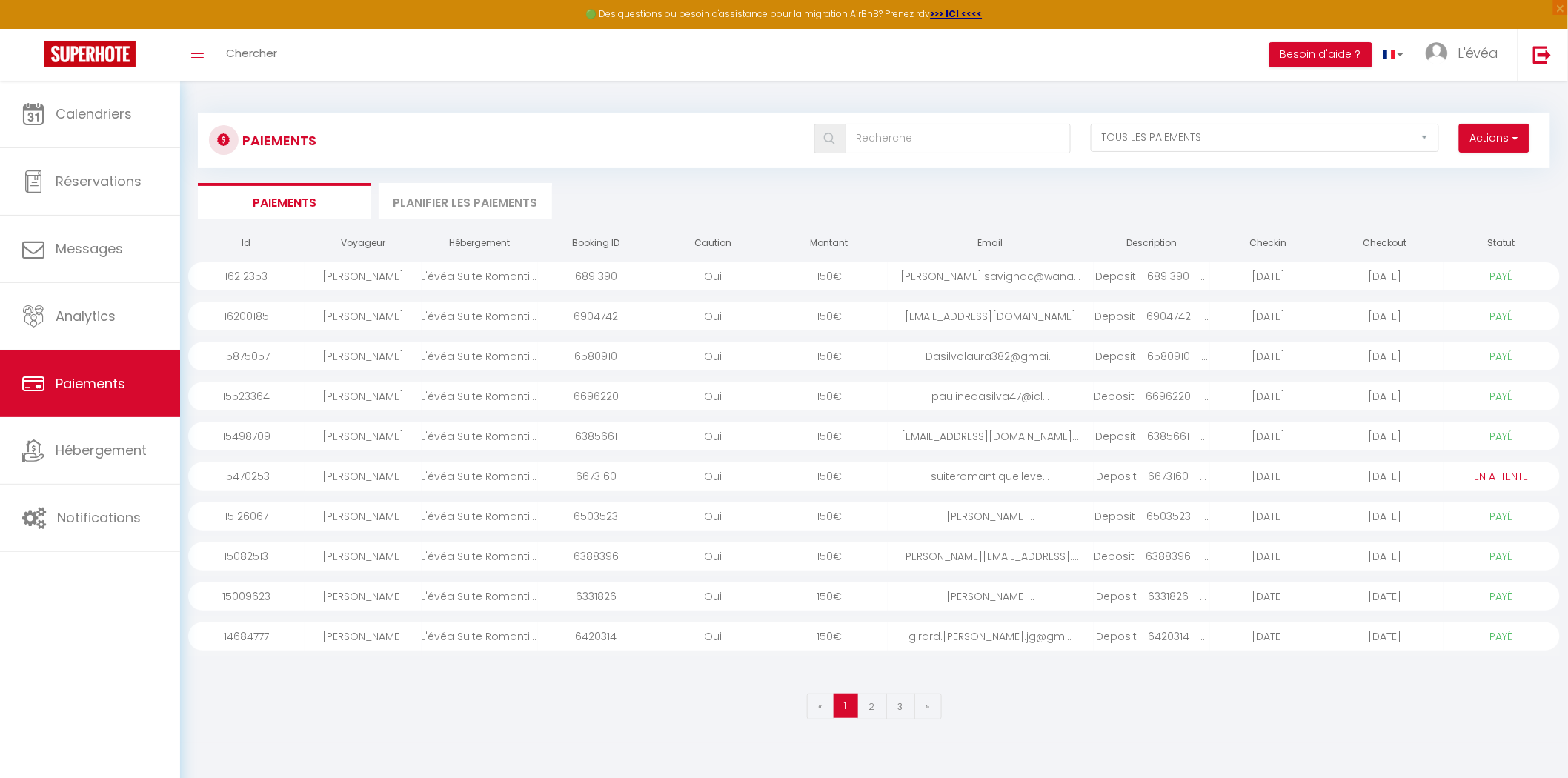
click at [887, 472] on div "suiteromantique.leve..." at bounding box center [990, 476] width 206 height 28
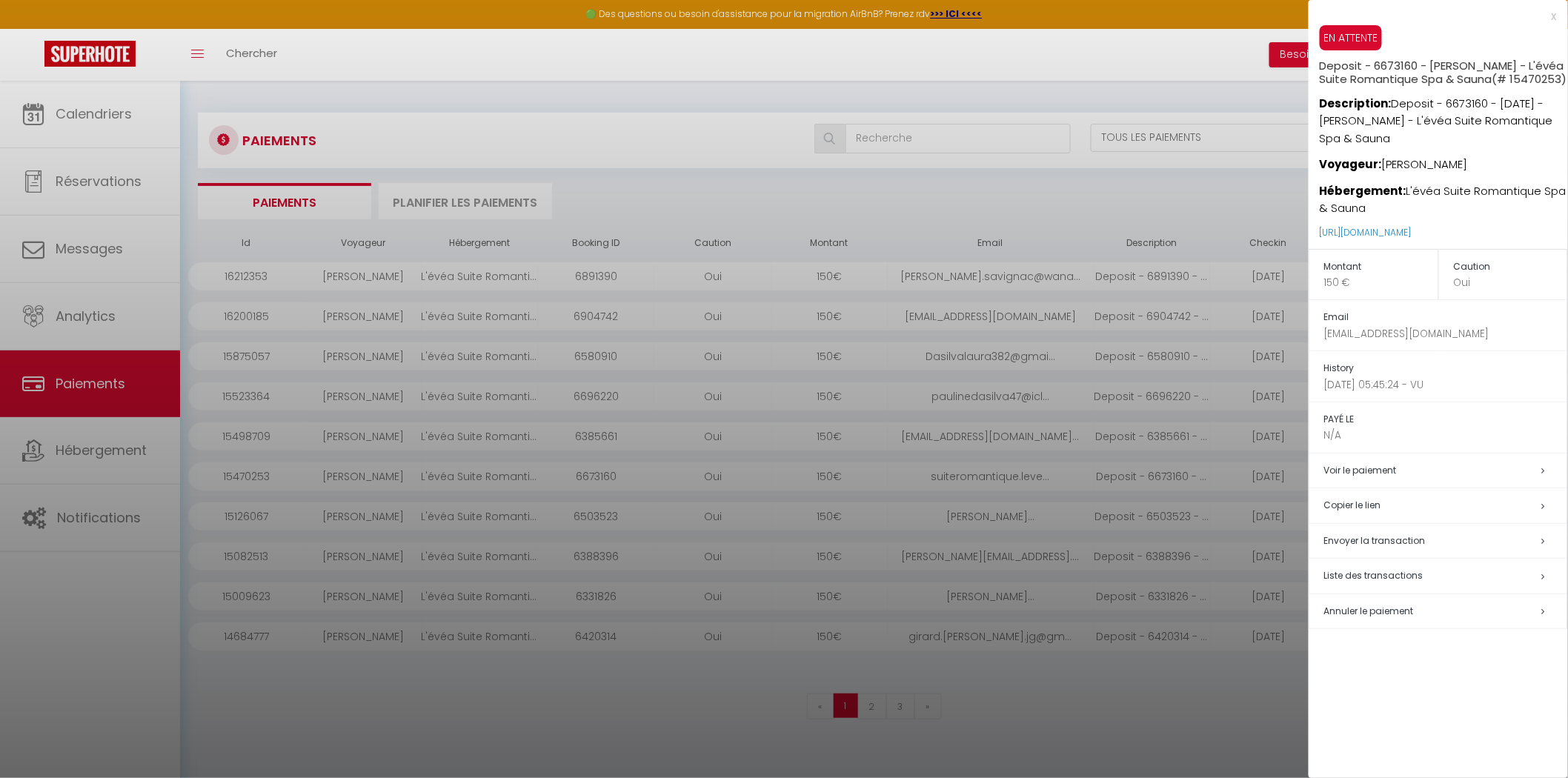
click at [1406, 476] on h5 "Voir le paiement" at bounding box center [1446, 471] width 243 height 17
click at [1540, 479] on h5 "Voir le paiement" at bounding box center [1446, 471] width 243 height 17
click at [1375, 582] on span "Liste des transactions" at bounding box center [1373, 575] width 99 height 12
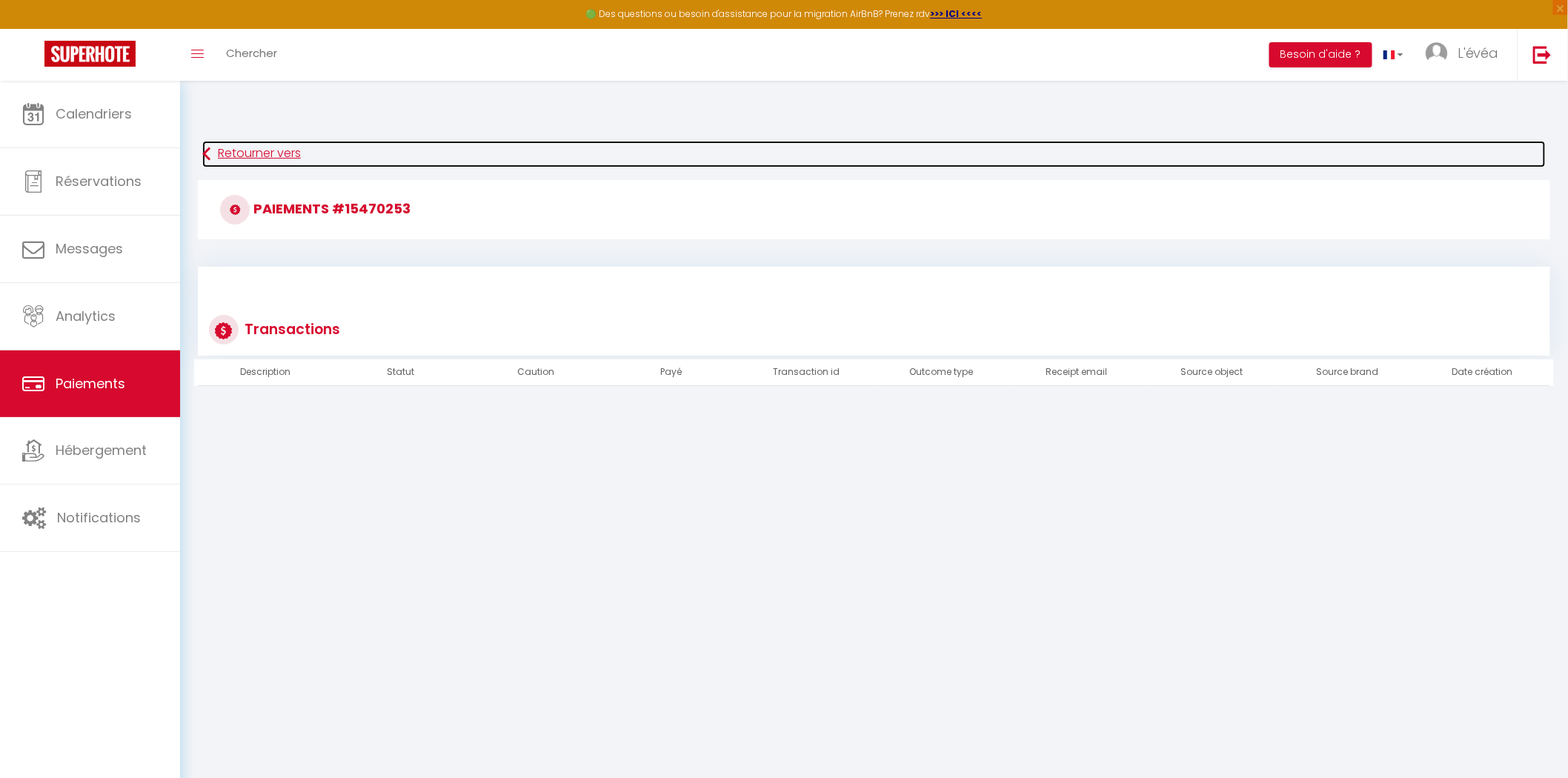
click at [209, 156] on icon at bounding box center [206, 154] width 8 height 27
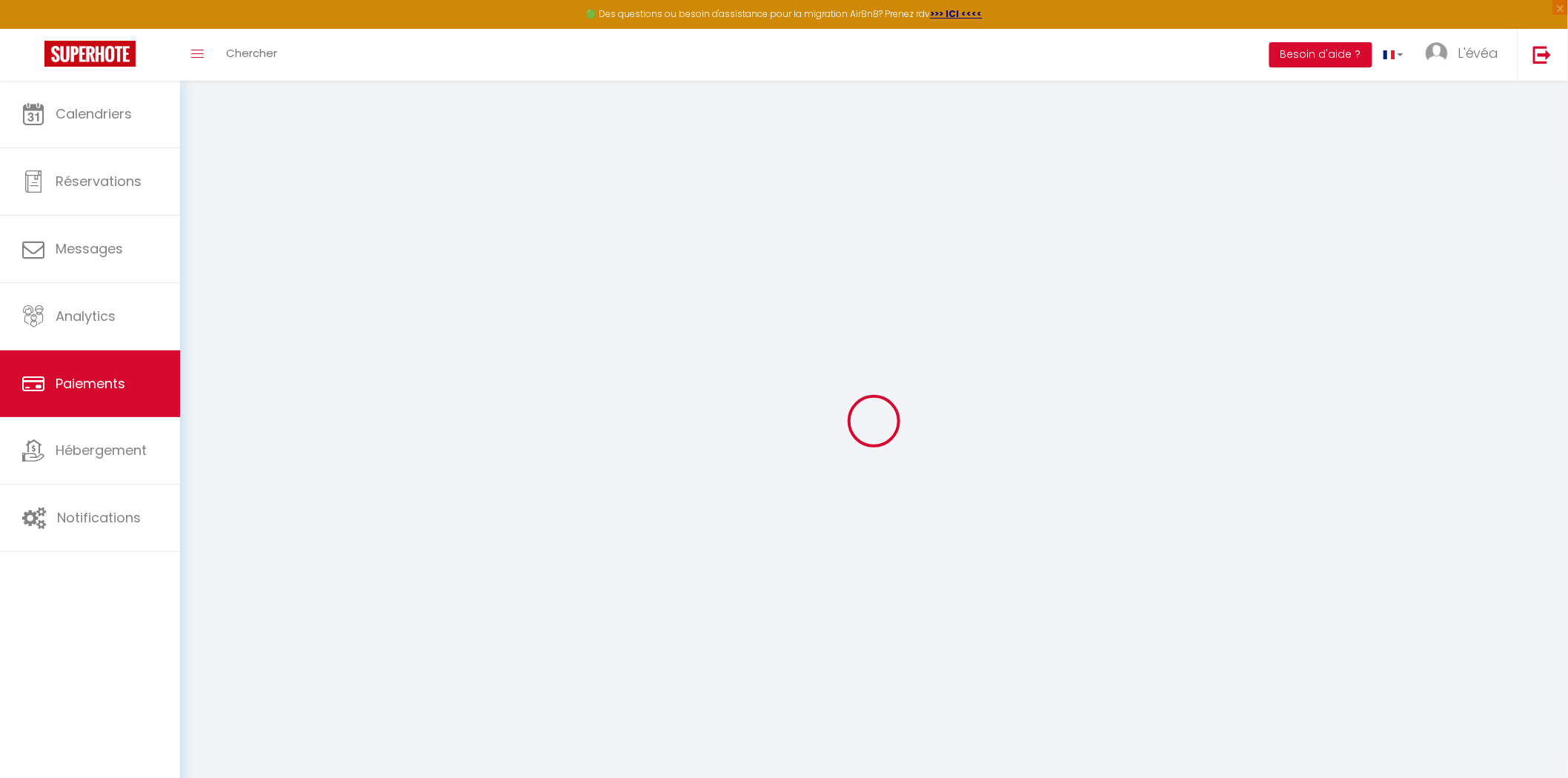
select select "2"
select select "0"
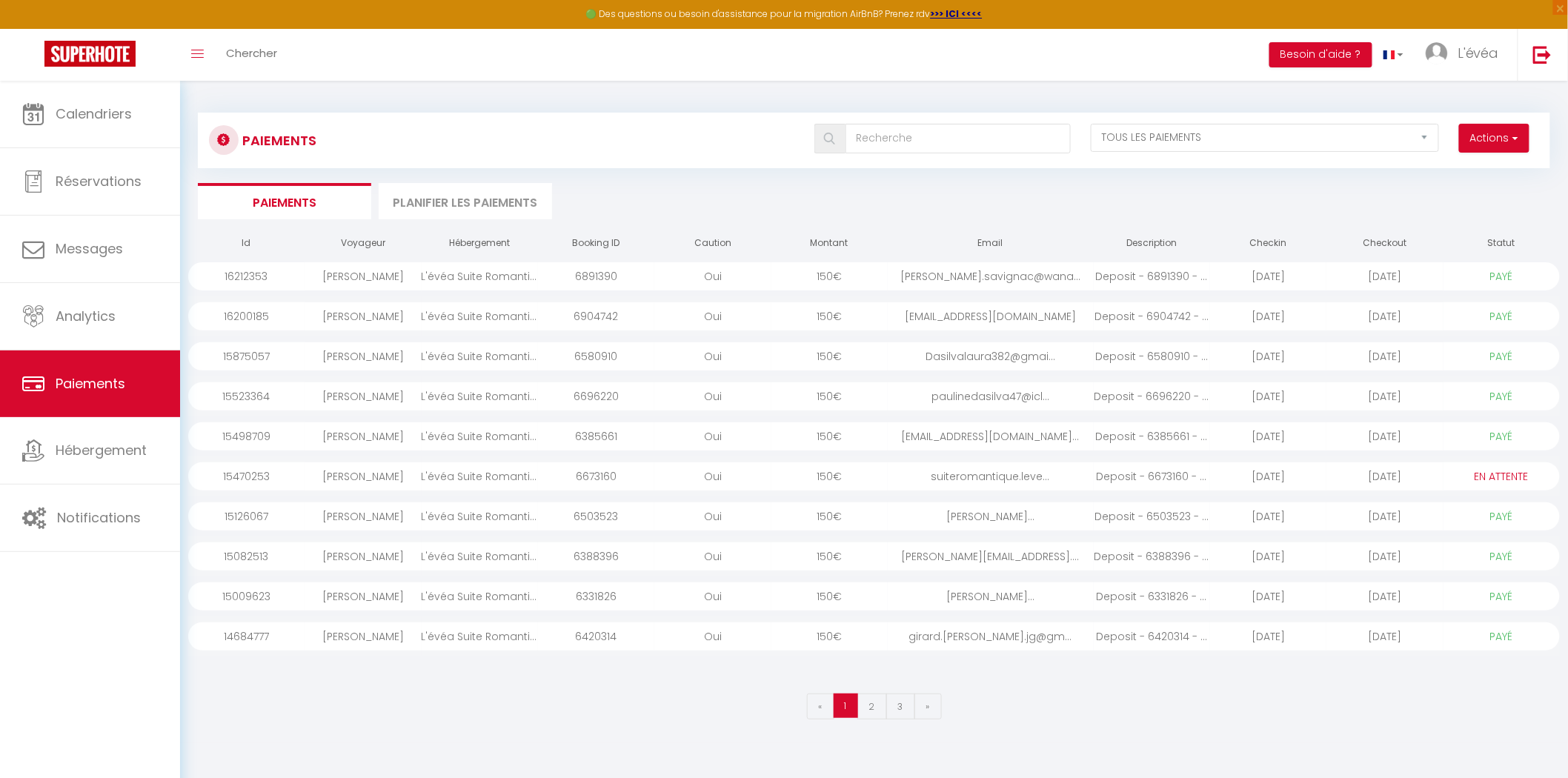
click at [455, 479] on div "L'évéa Suite Romantique Spa & Sauna" at bounding box center [480, 476] width 116 height 28
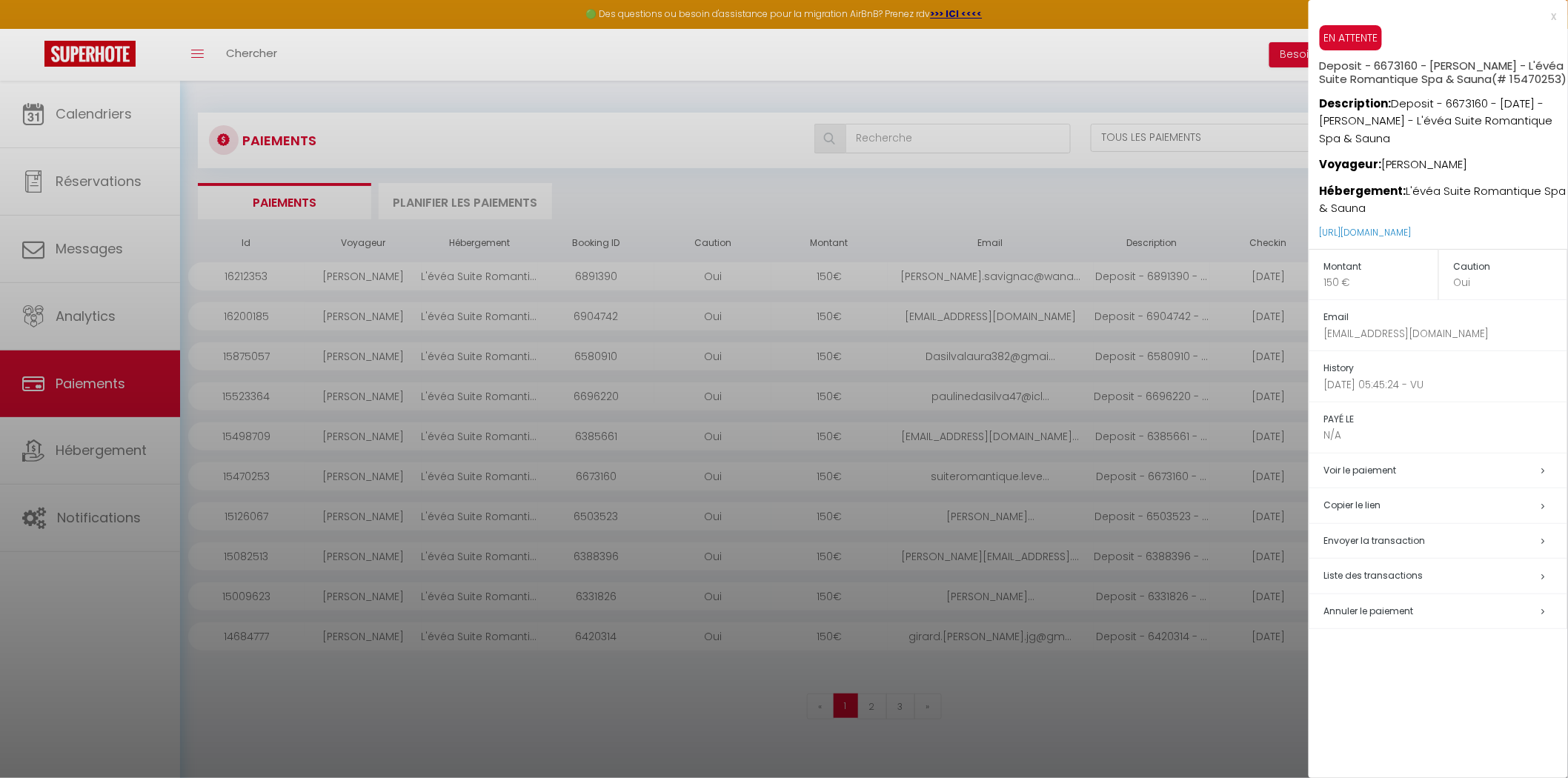
click at [455, 408] on div at bounding box center [784, 389] width 1568 height 778
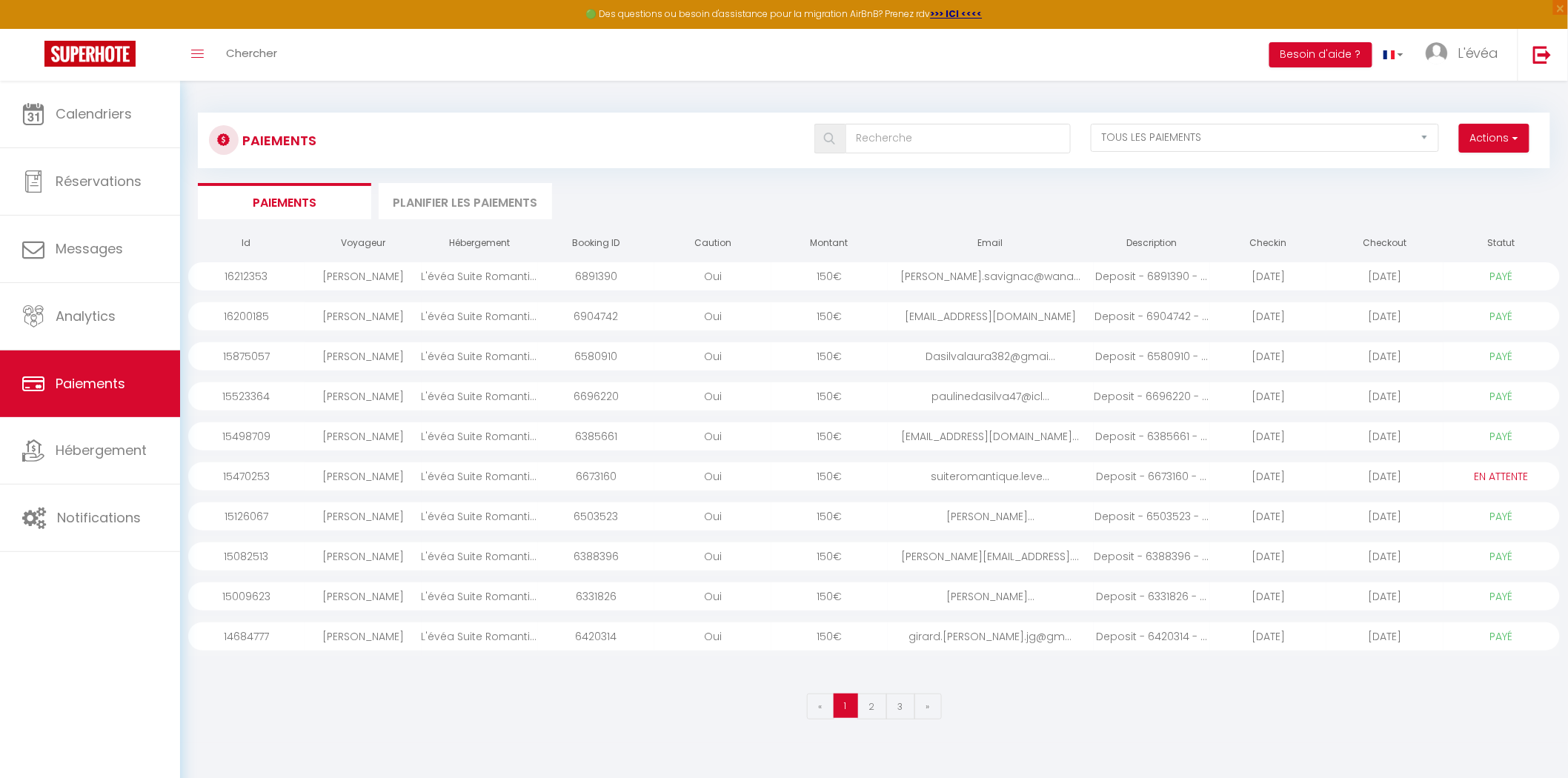
click at [462, 387] on div "L'évéa Suite Romantique Spa & Sauna" at bounding box center [480, 396] width 116 height 28
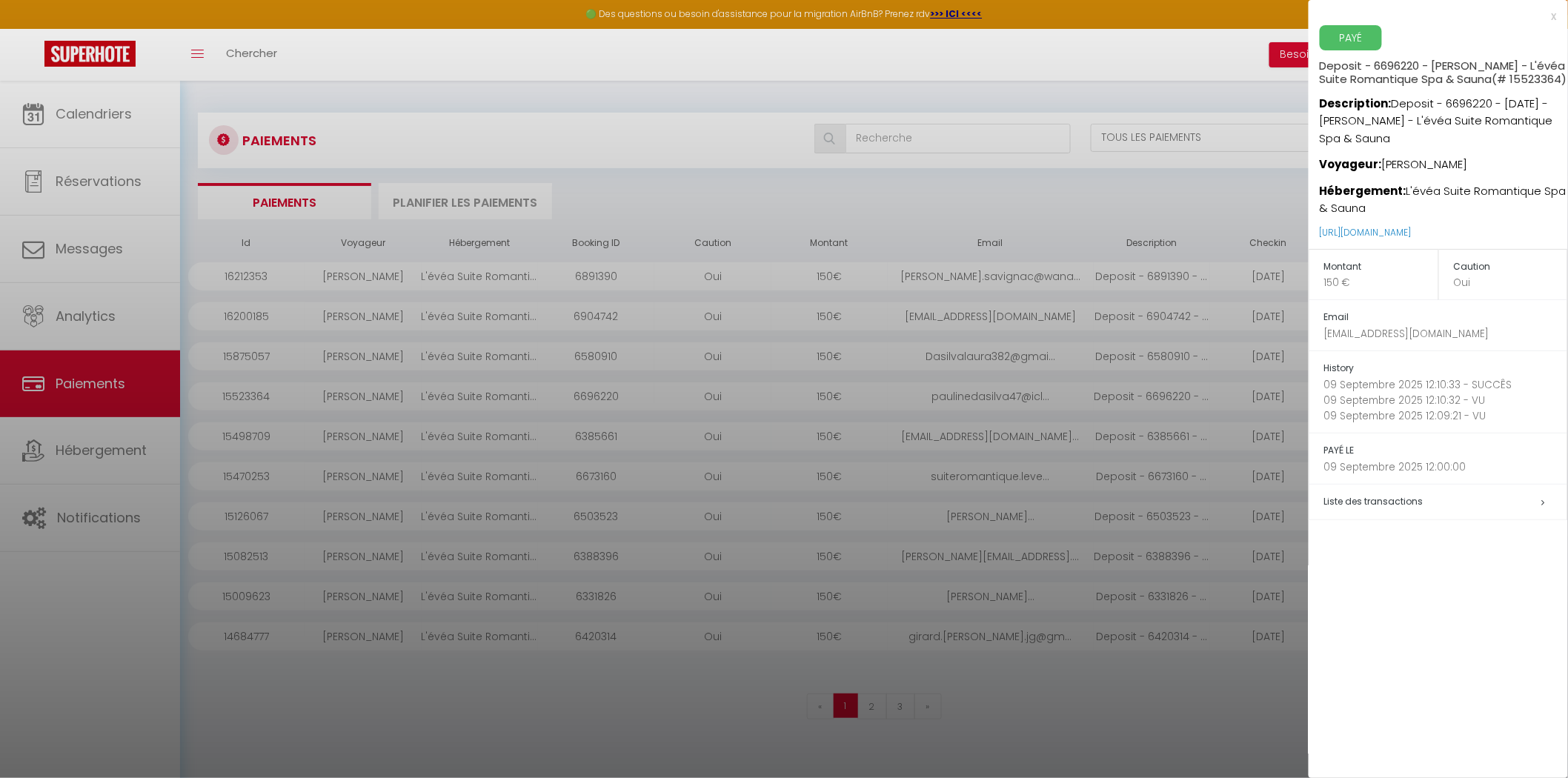
click at [1422, 511] on h5 "Liste des transactions" at bounding box center [1446, 502] width 243 height 17
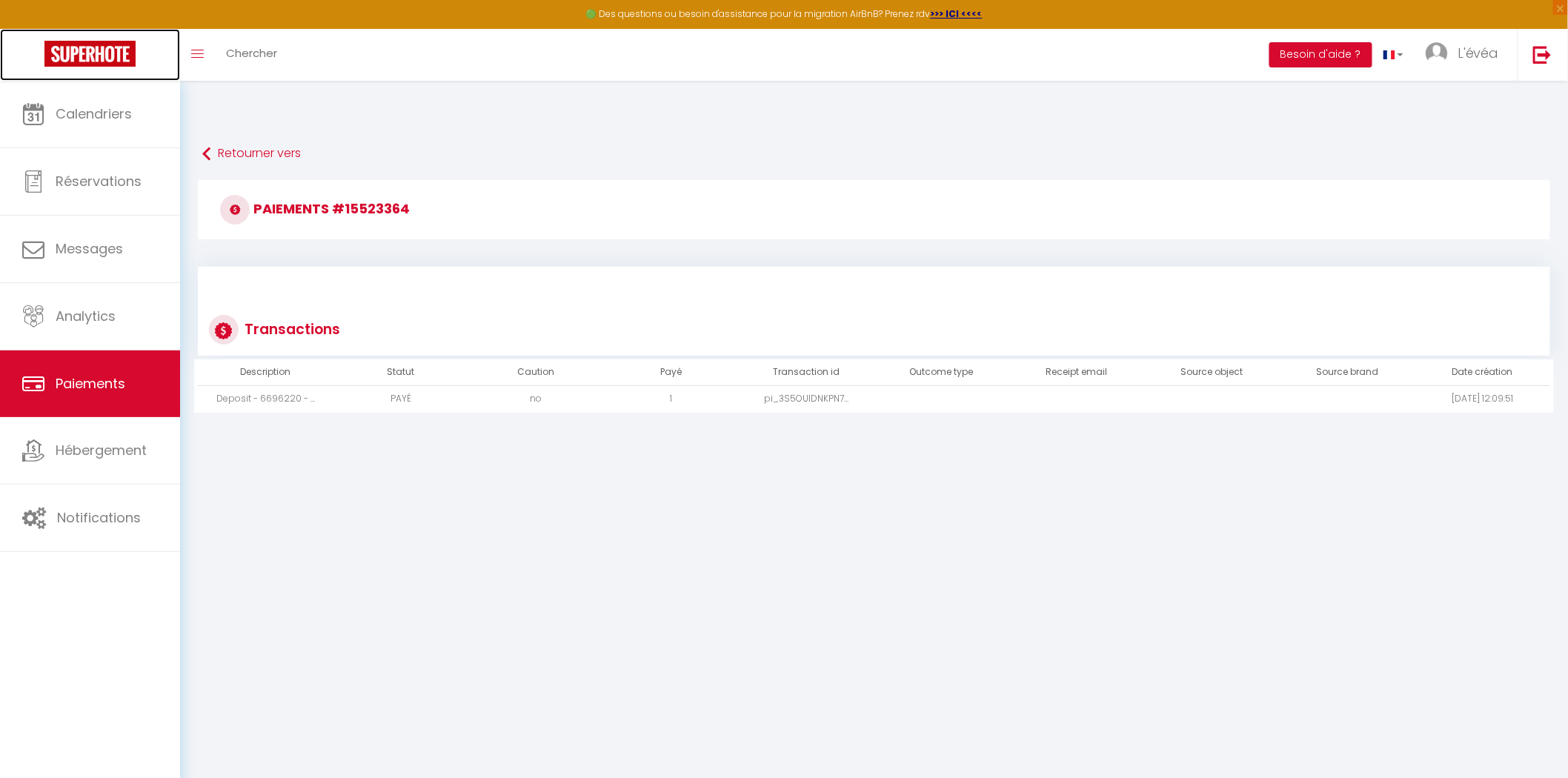
click at [101, 55] on img at bounding box center [90, 53] width 91 height 26
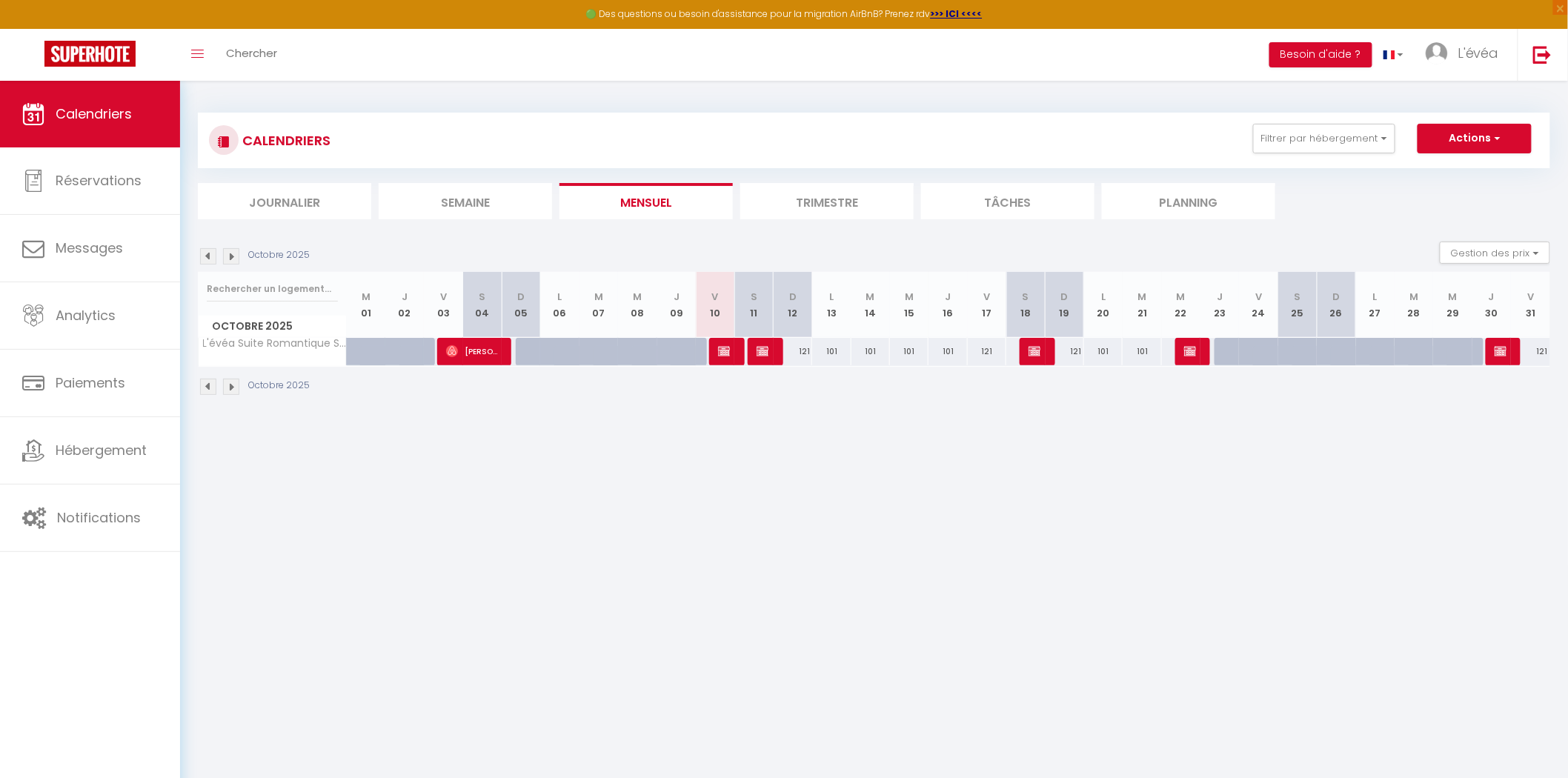
click at [0, 428] on div at bounding box center [0, 428] width 0 height 0
click at [412, 567] on body "🟢 Des questions ou besoin d'assistance pour la migration AirBnB? Prenez rdv >>>…" at bounding box center [784, 470] width 1568 height 778
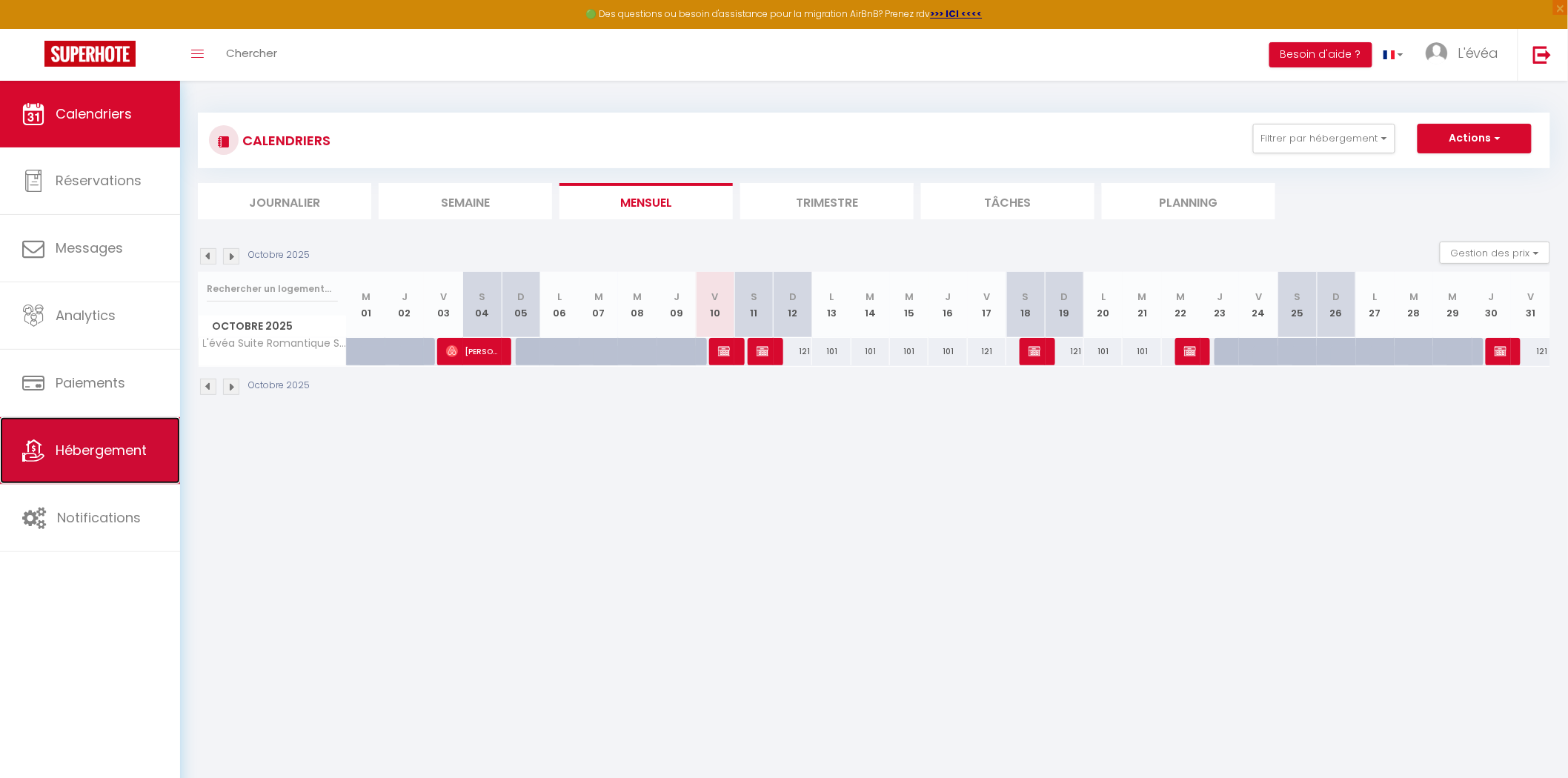
click at [93, 452] on span "Hébergement" at bounding box center [101, 450] width 91 height 19
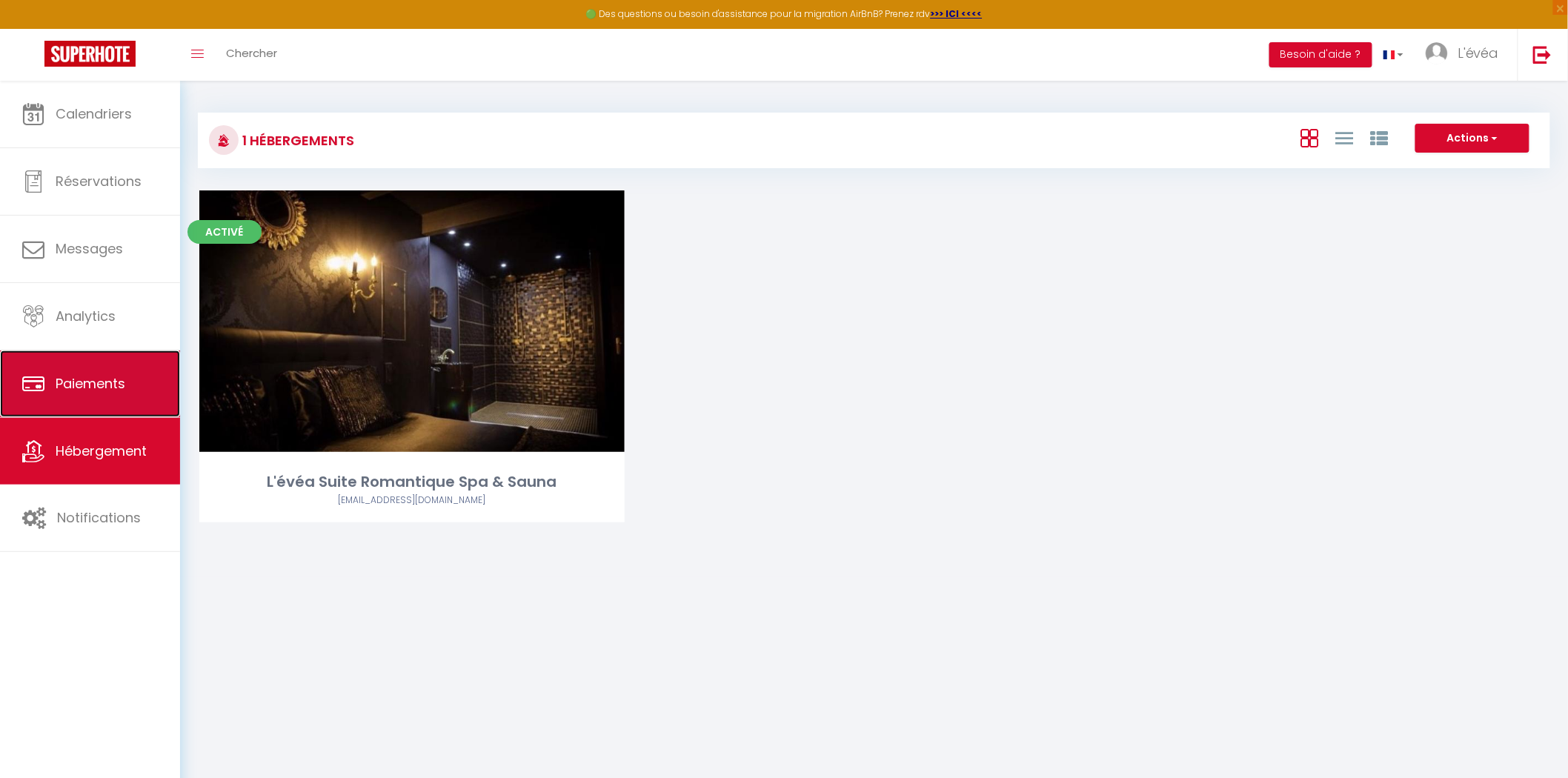
click at [90, 370] on link "Paiements" at bounding box center [90, 384] width 180 height 67
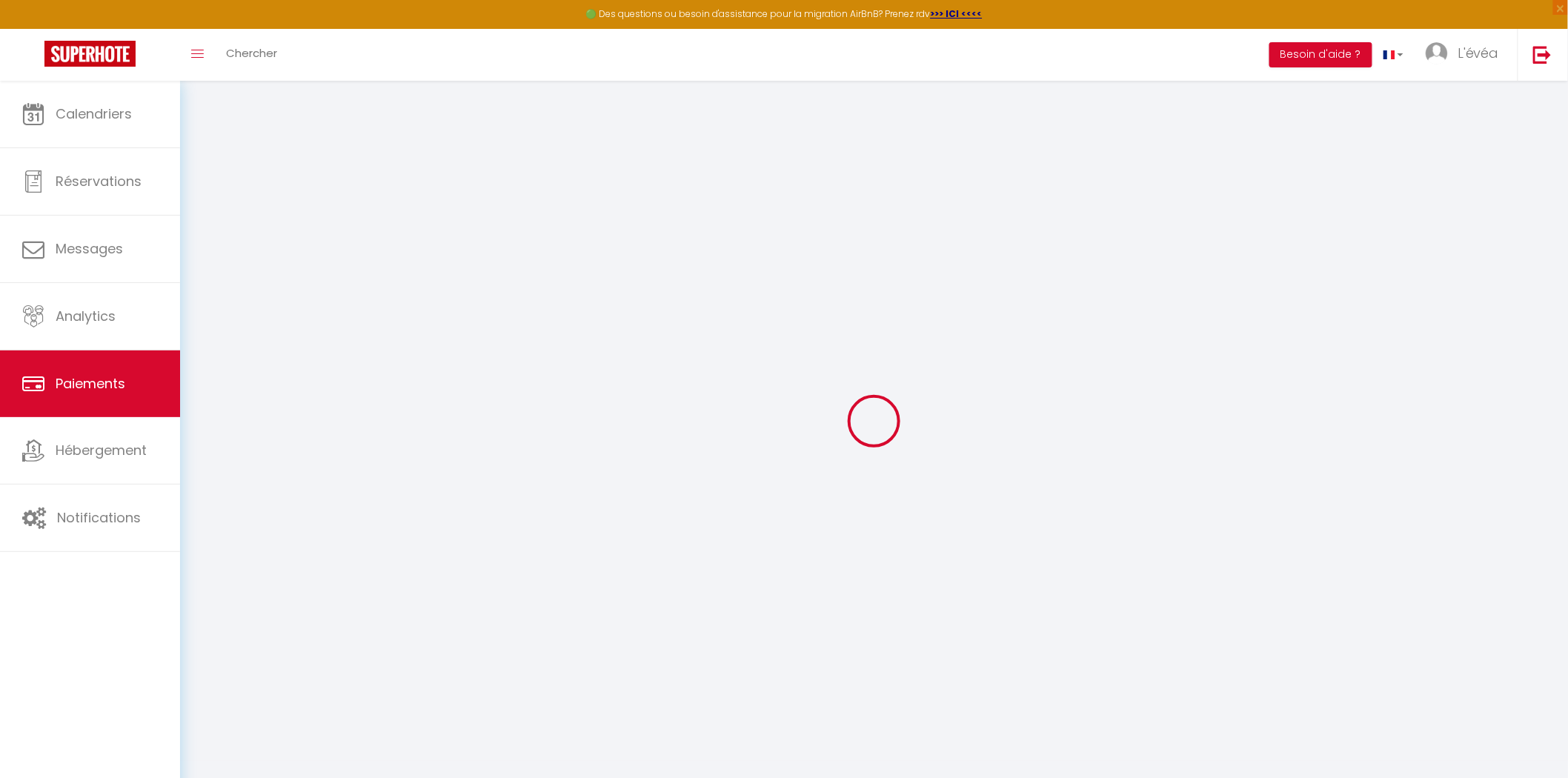
select select "2"
select select "0"
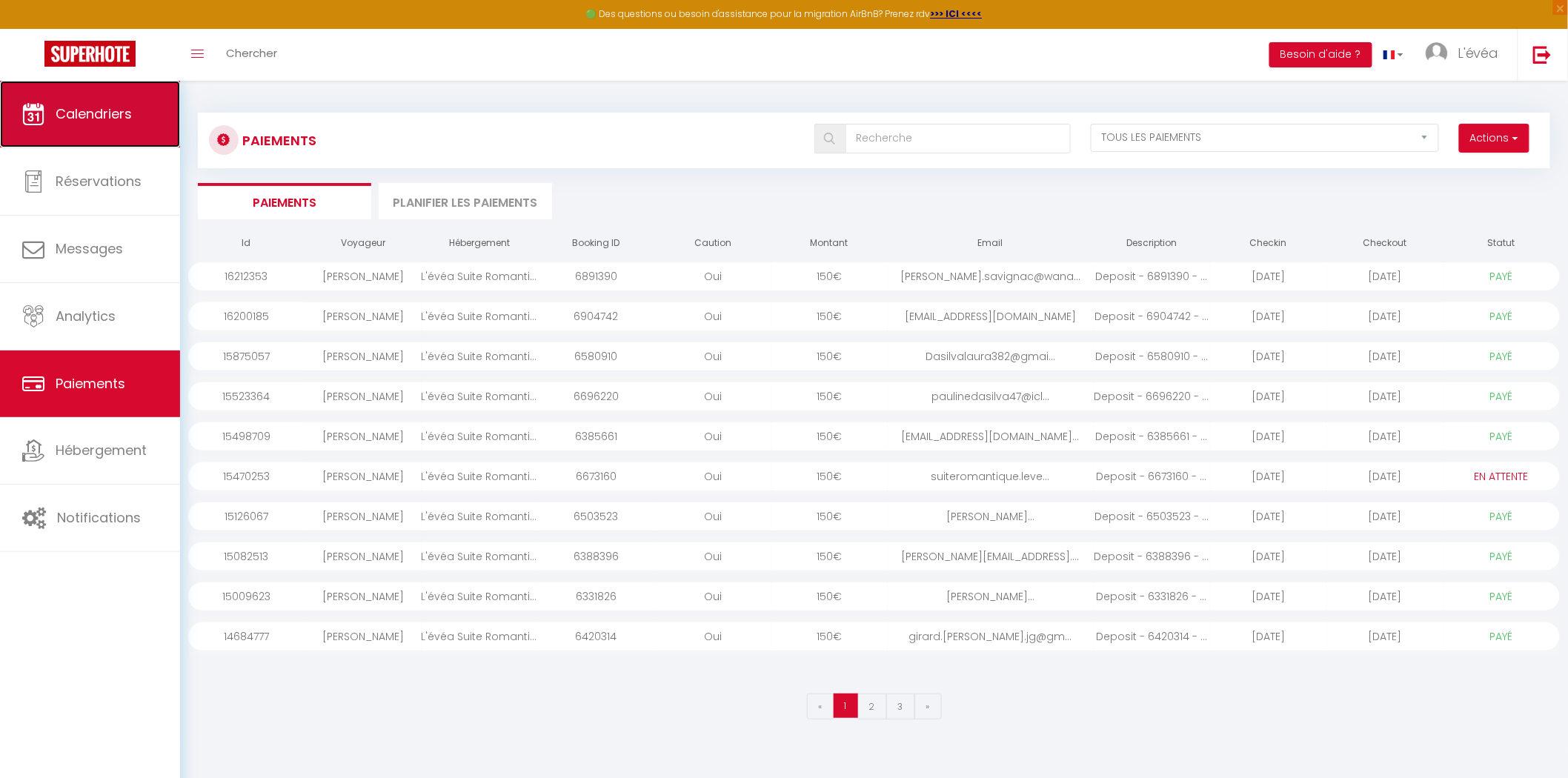
click at [94, 138] on link "Calendriers" at bounding box center [90, 115] width 180 height 67
